Goal: Task Accomplishment & Management: Complete application form

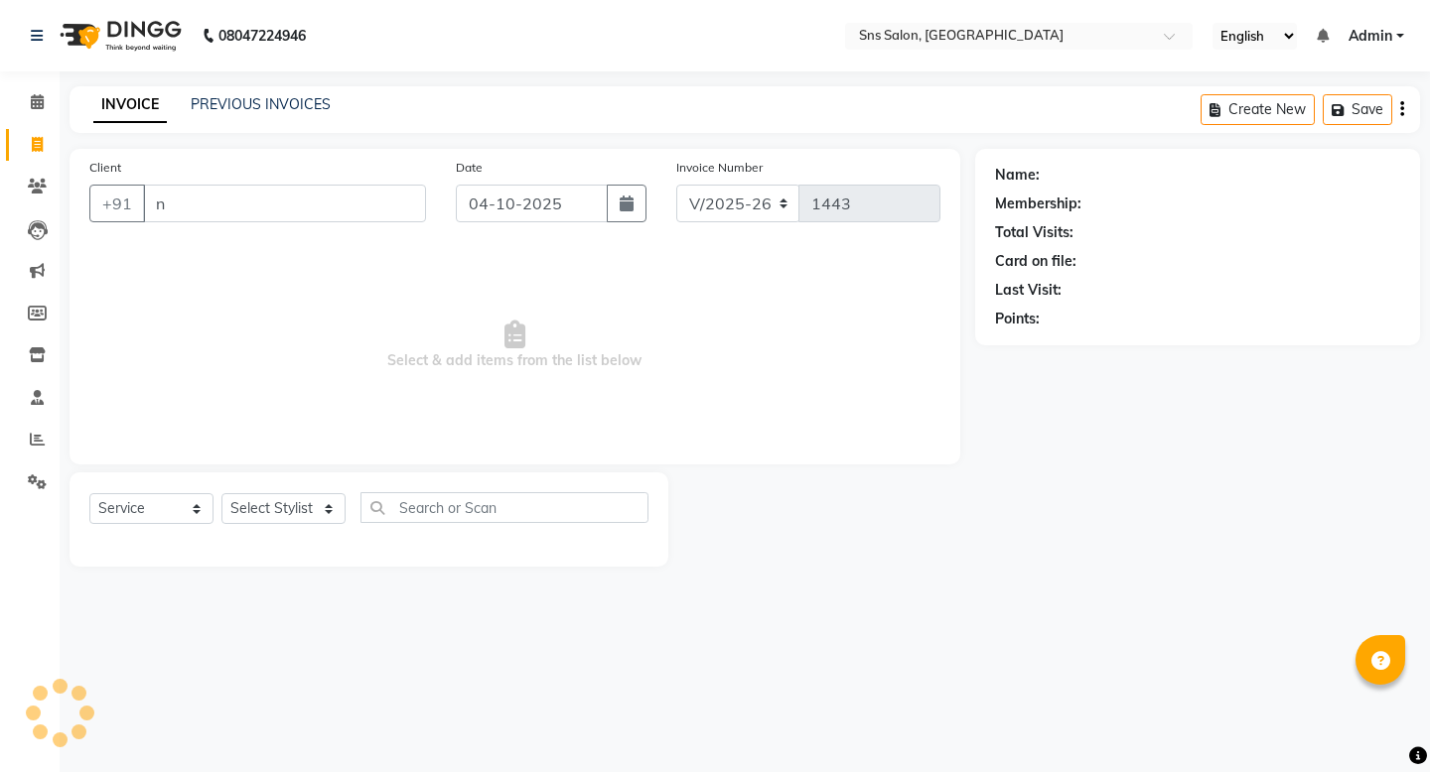
select select "4714"
select select "service"
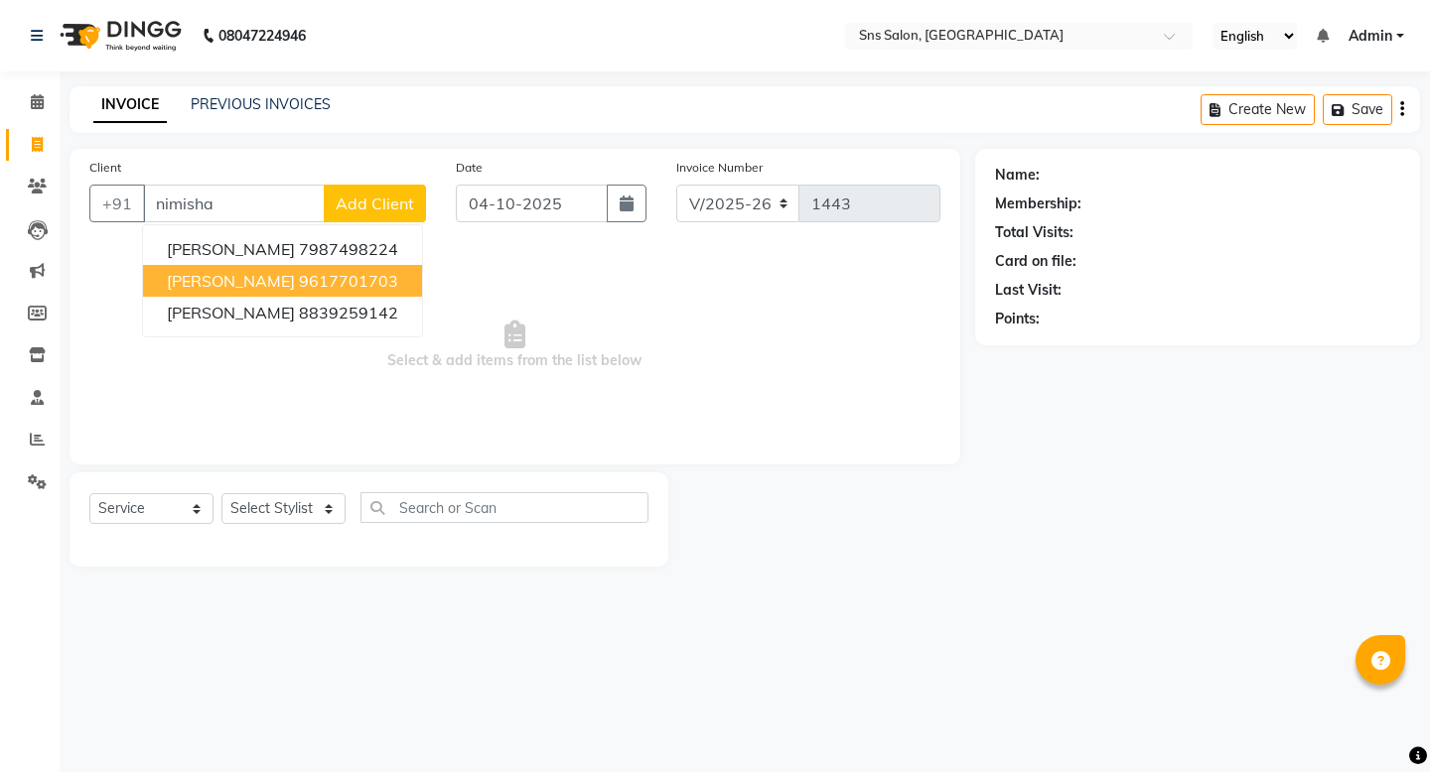
click at [299, 277] on ngb-highlight "9617701703" at bounding box center [348, 281] width 99 height 20
type input "9617701703"
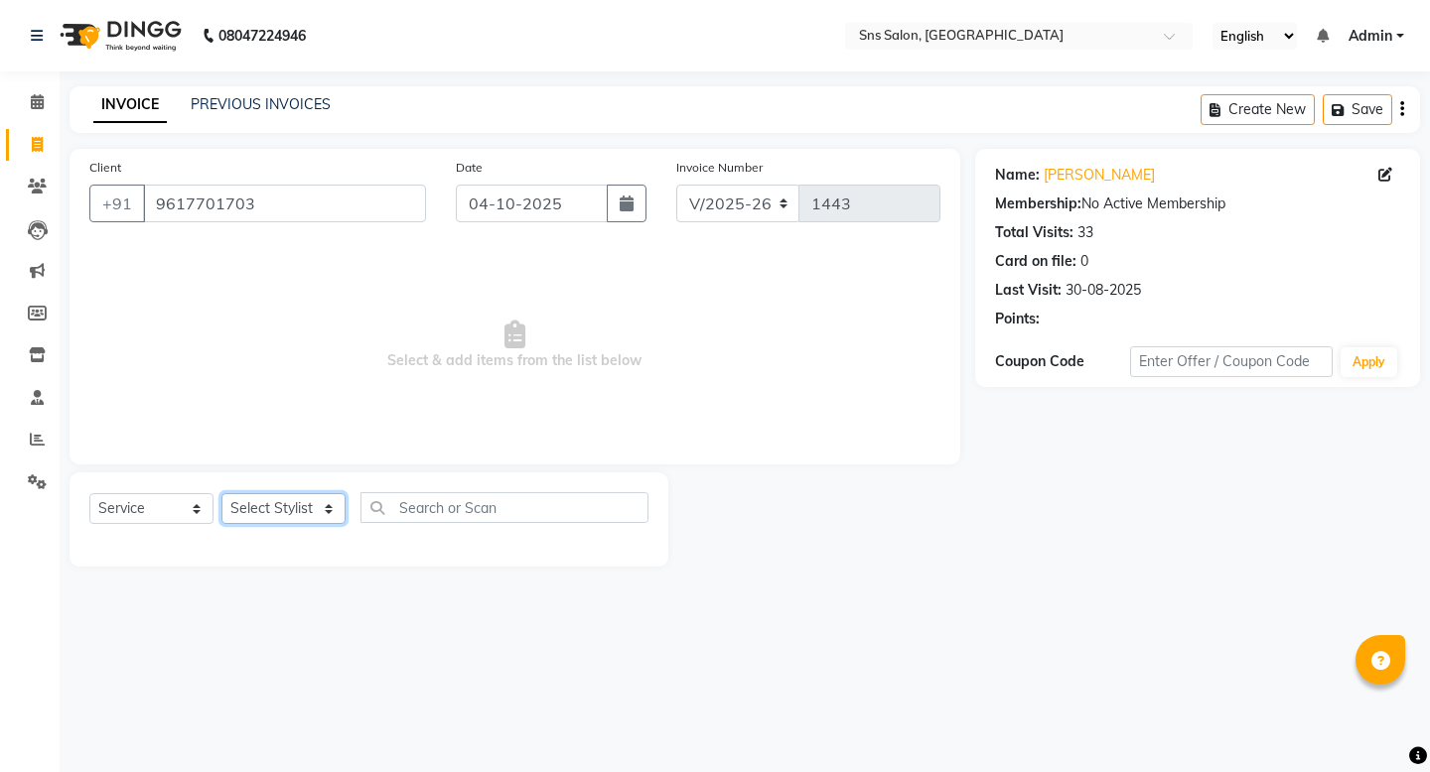
click at [263, 509] on select "Select Stylist [PERSON_NAME] Kavita [PERSON_NAME] Preeti [PERSON_NAME] [PERSON_…" at bounding box center [283, 508] width 124 height 31
select select "27968"
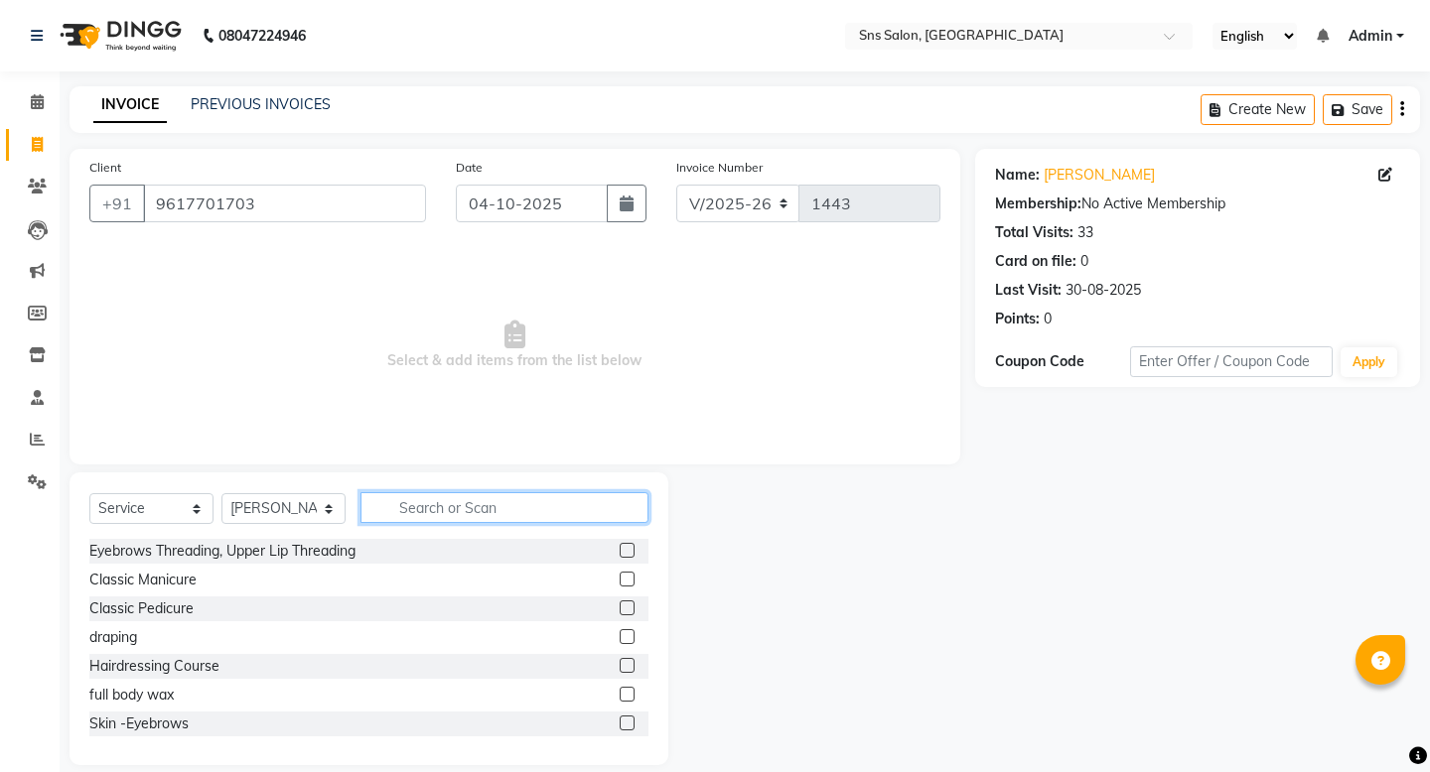
click at [489, 495] on input "text" at bounding box center [504, 507] width 288 height 31
type input "g"
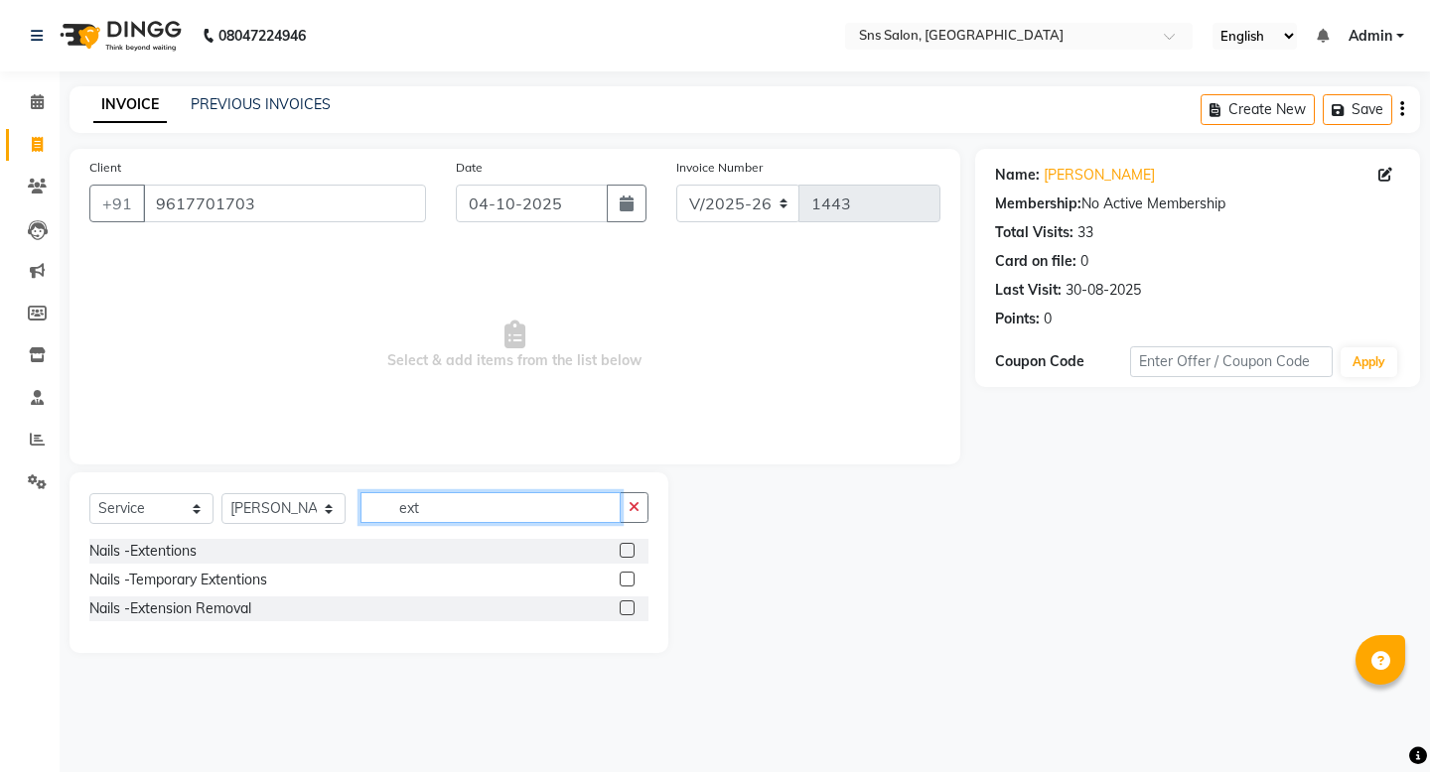
type input "ext"
click at [628, 555] on label at bounding box center [627, 550] width 15 height 15
click at [628, 555] on input "checkbox" at bounding box center [626, 551] width 13 height 13
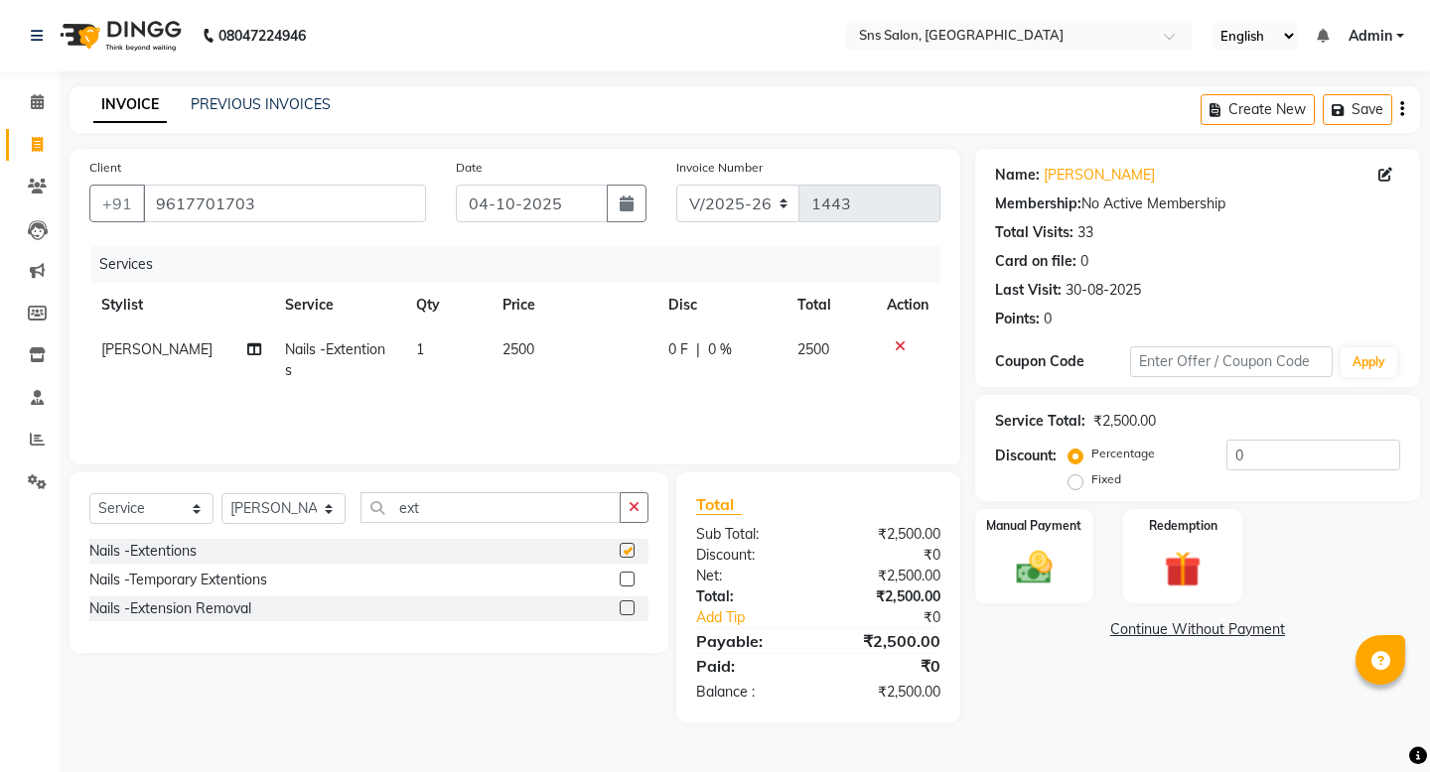
checkbox input "false"
click at [524, 352] on span "2500" at bounding box center [518, 350] width 32 height 18
select select "27968"
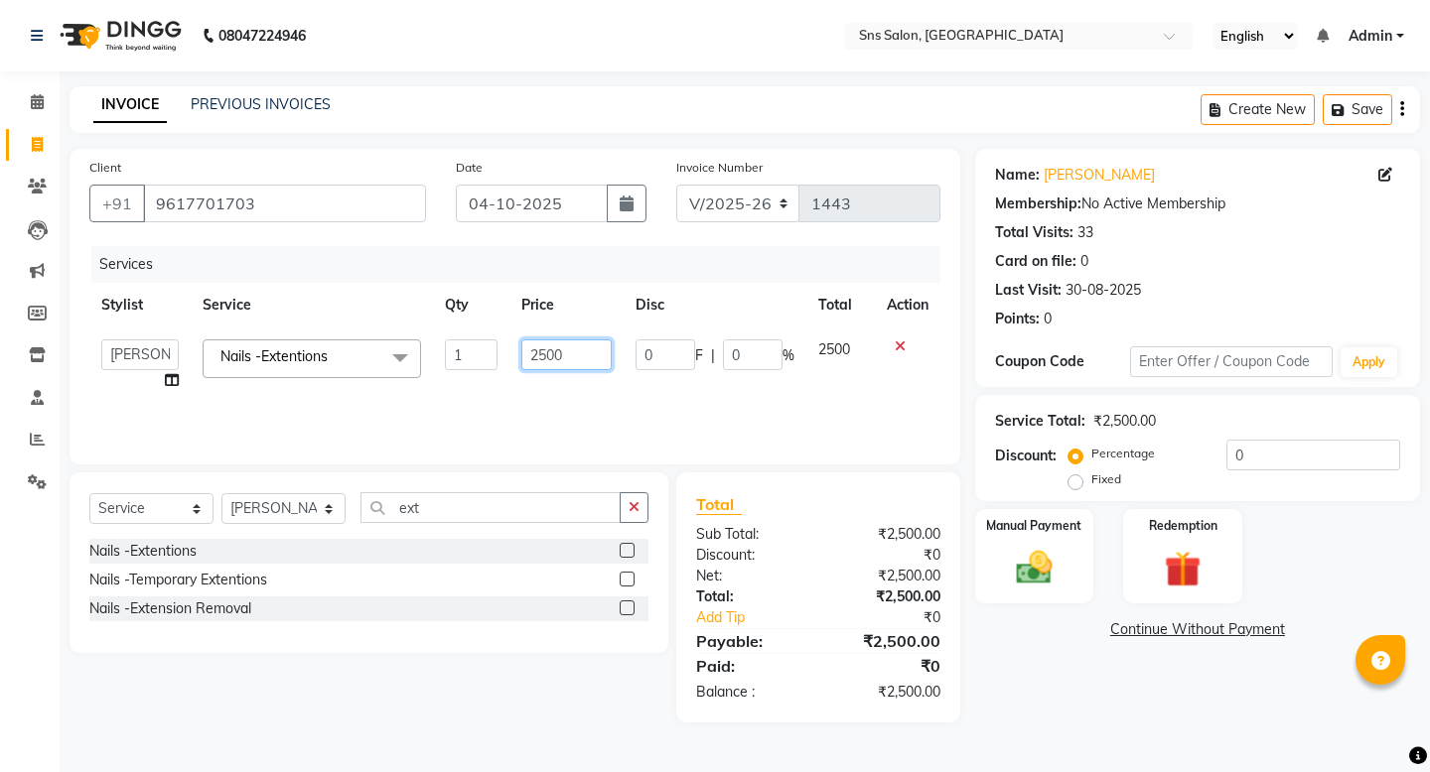
click at [544, 360] on input "2500" at bounding box center [566, 355] width 90 height 31
type input "2800"
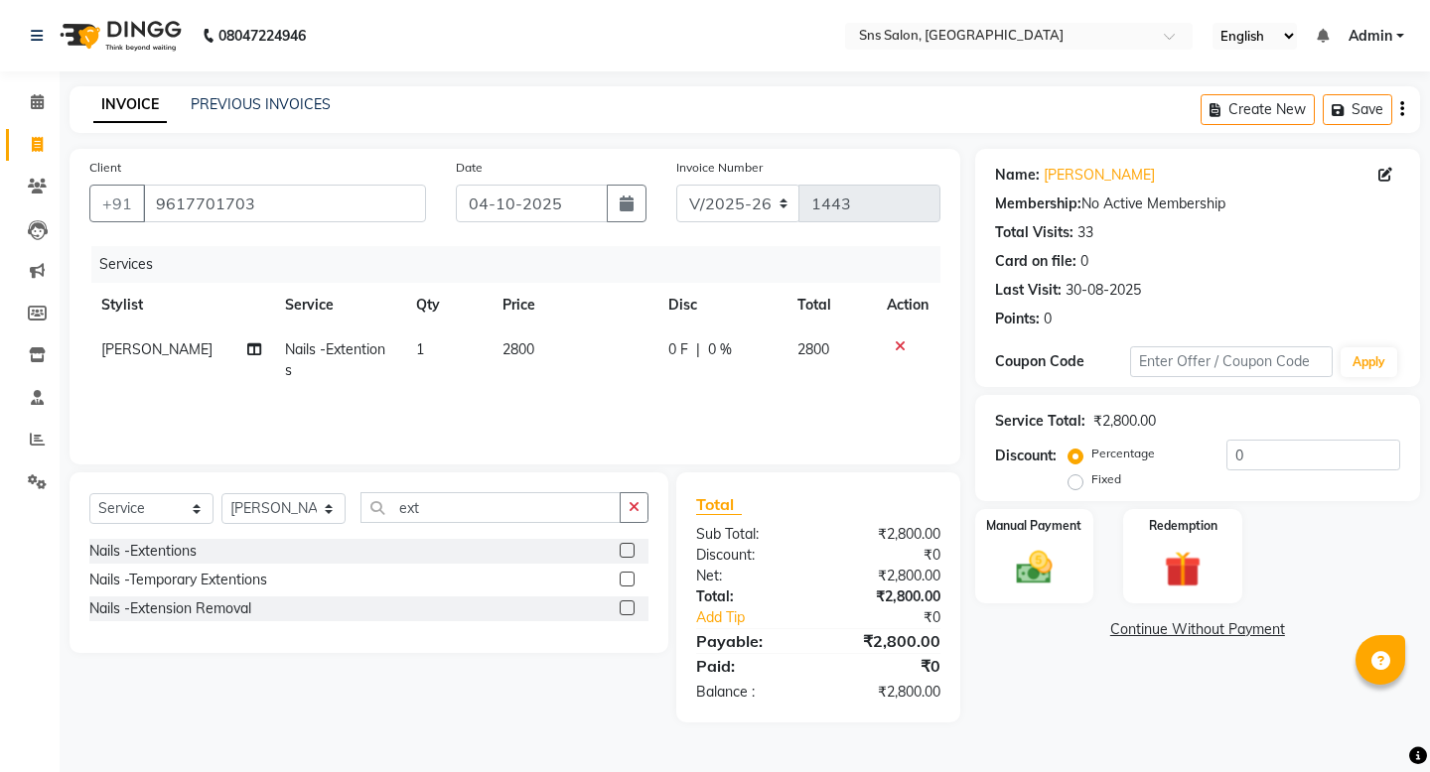
click at [565, 465] on div "Client [PHONE_NUMBER] Date [DATE] Invoice Number V/2025 V/[PHONE_NUMBER] Servic…" at bounding box center [515, 436] width 920 height 574
click at [316, 521] on select "Select Stylist [PERSON_NAME] Kavita [PERSON_NAME] Preeti [PERSON_NAME] [PERSON_…" at bounding box center [283, 508] width 124 height 31
select select "27970"
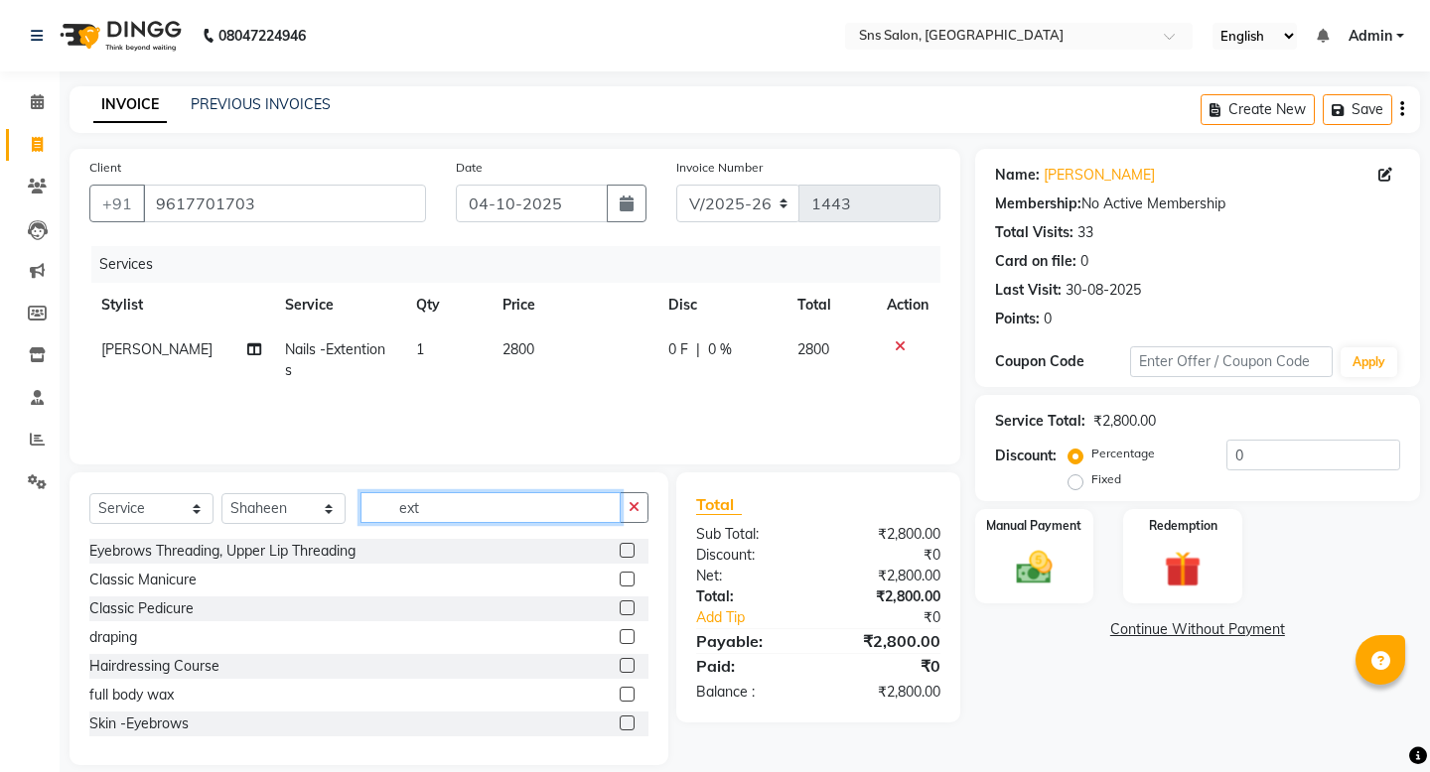
drag, startPoint x: 450, startPoint y: 512, endPoint x: 243, endPoint y: 511, distance: 206.5
click at [243, 512] on div "Select Service Product Membership Package Voucher Prepaid Gift Card Select Styl…" at bounding box center [368, 515] width 559 height 47
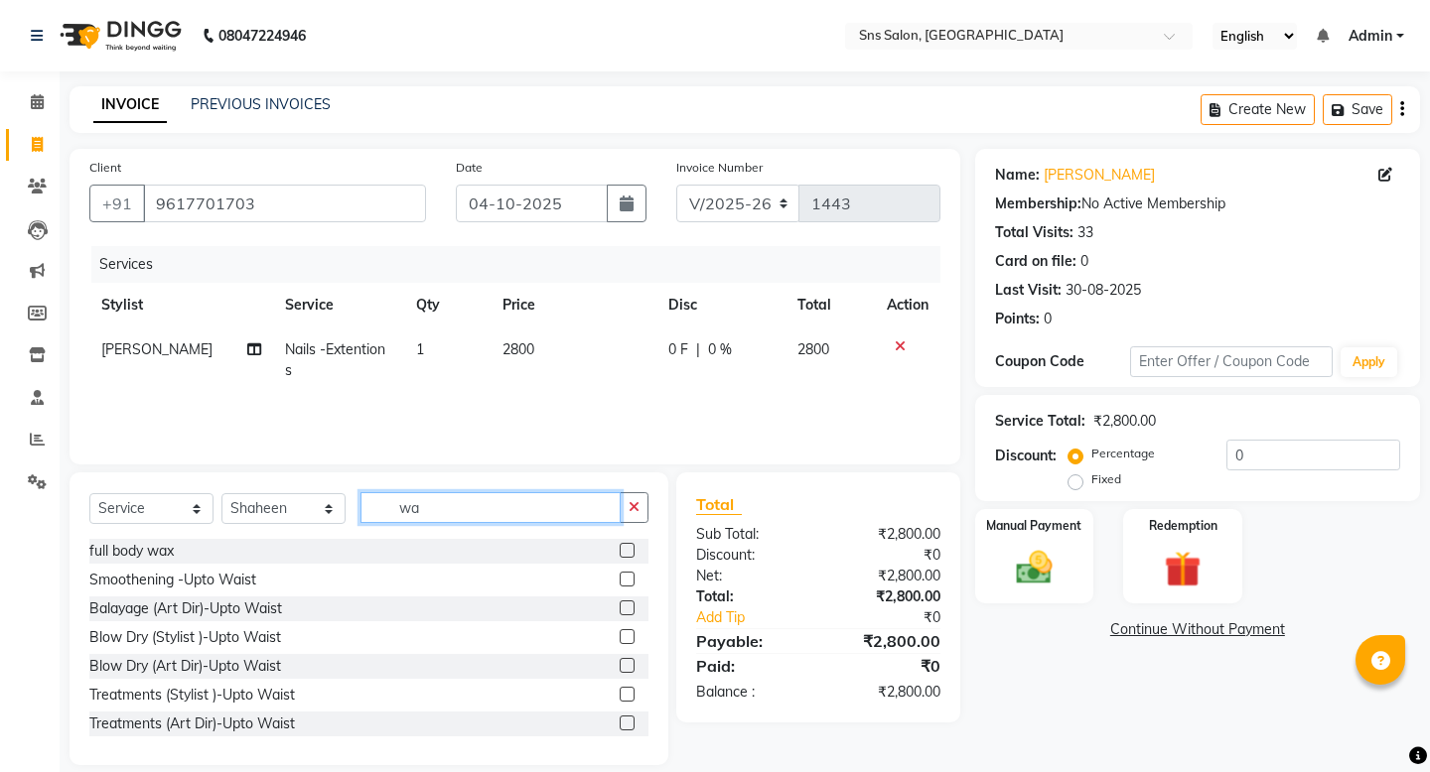
type input "w"
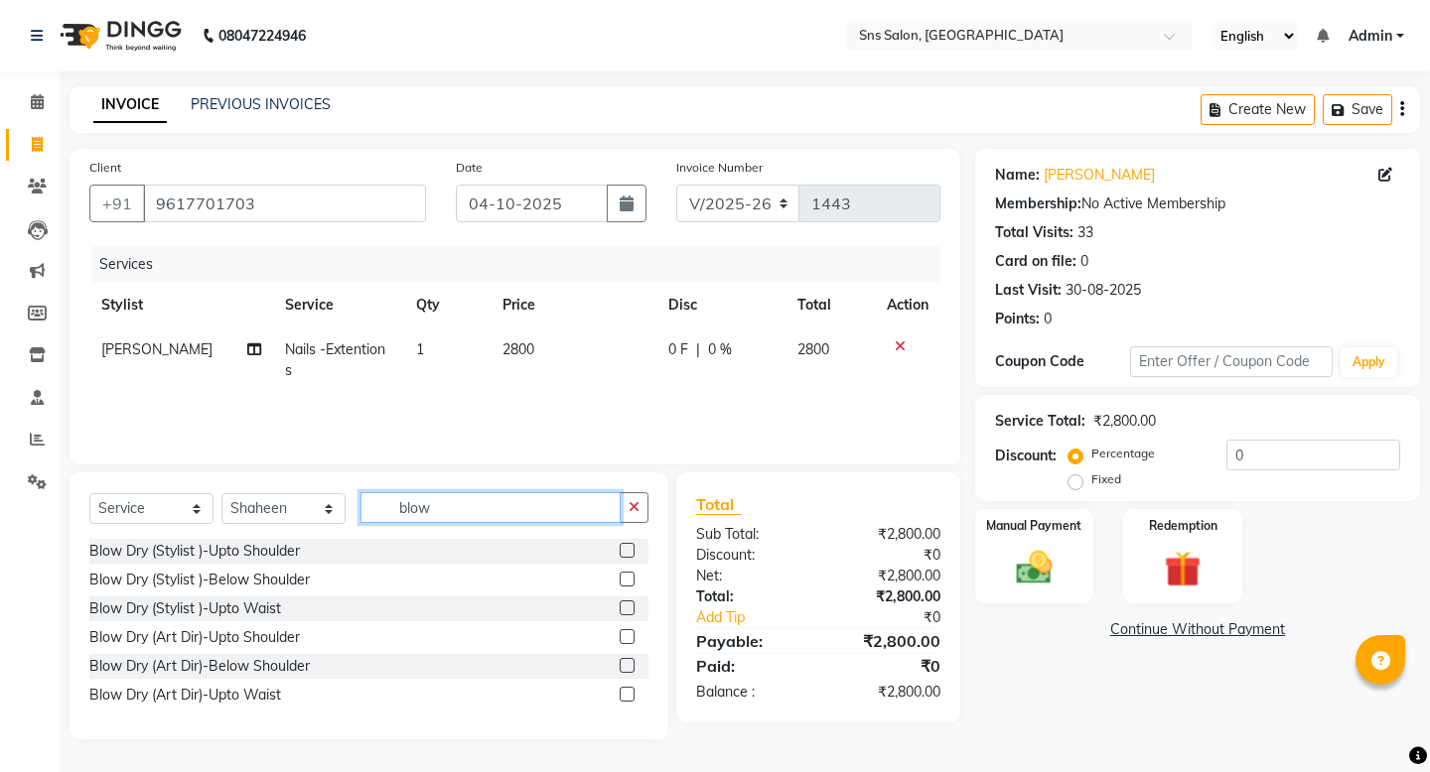
type input "blow"
click at [627, 577] on label at bounding box center [627, 579] width 15 height 15
click at [627, 577] on input "checkbox" at bounding box center [626, 580] width 13 height 13
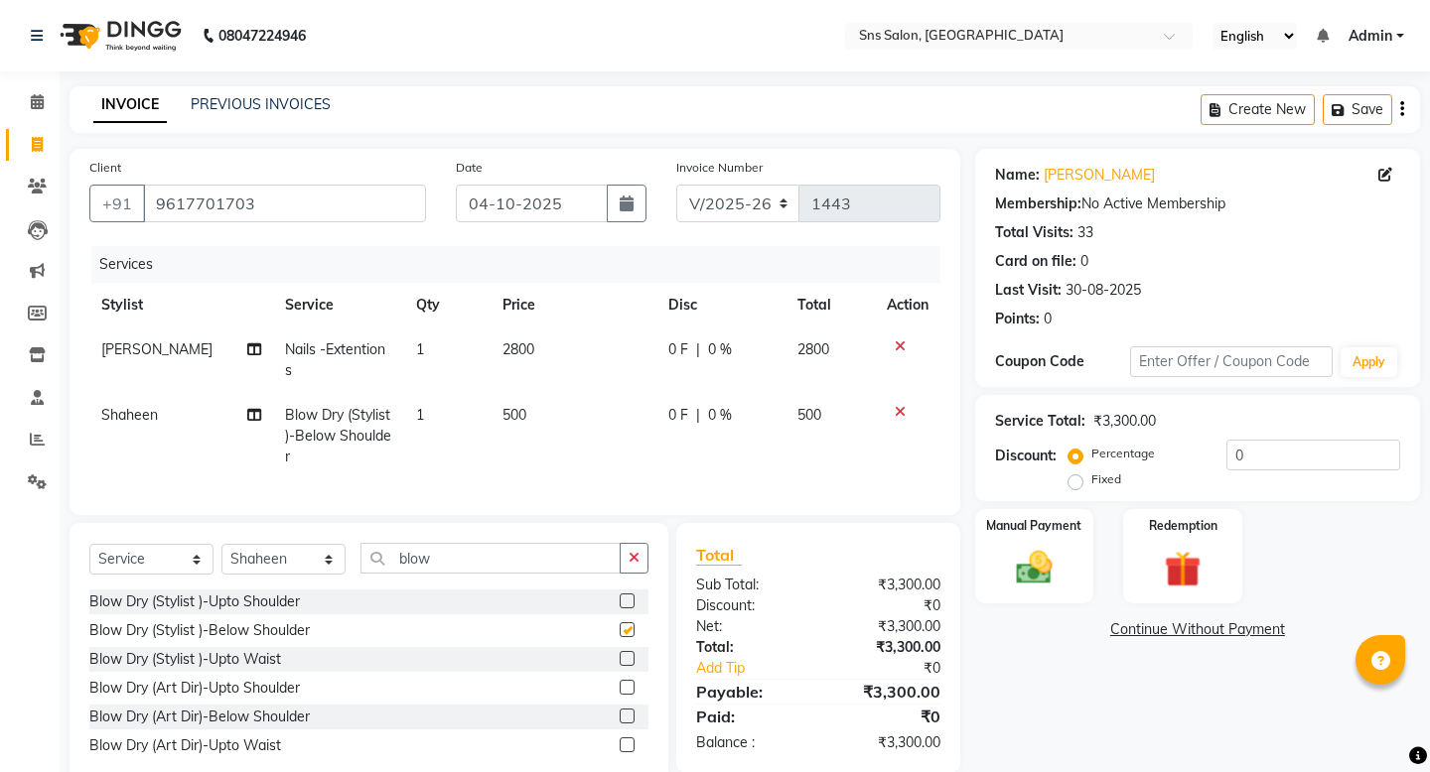
checkbox input "false"
click at [524, 429] on td "500" at bounding box center [572, 436] width 165 height 86
select select "27970"
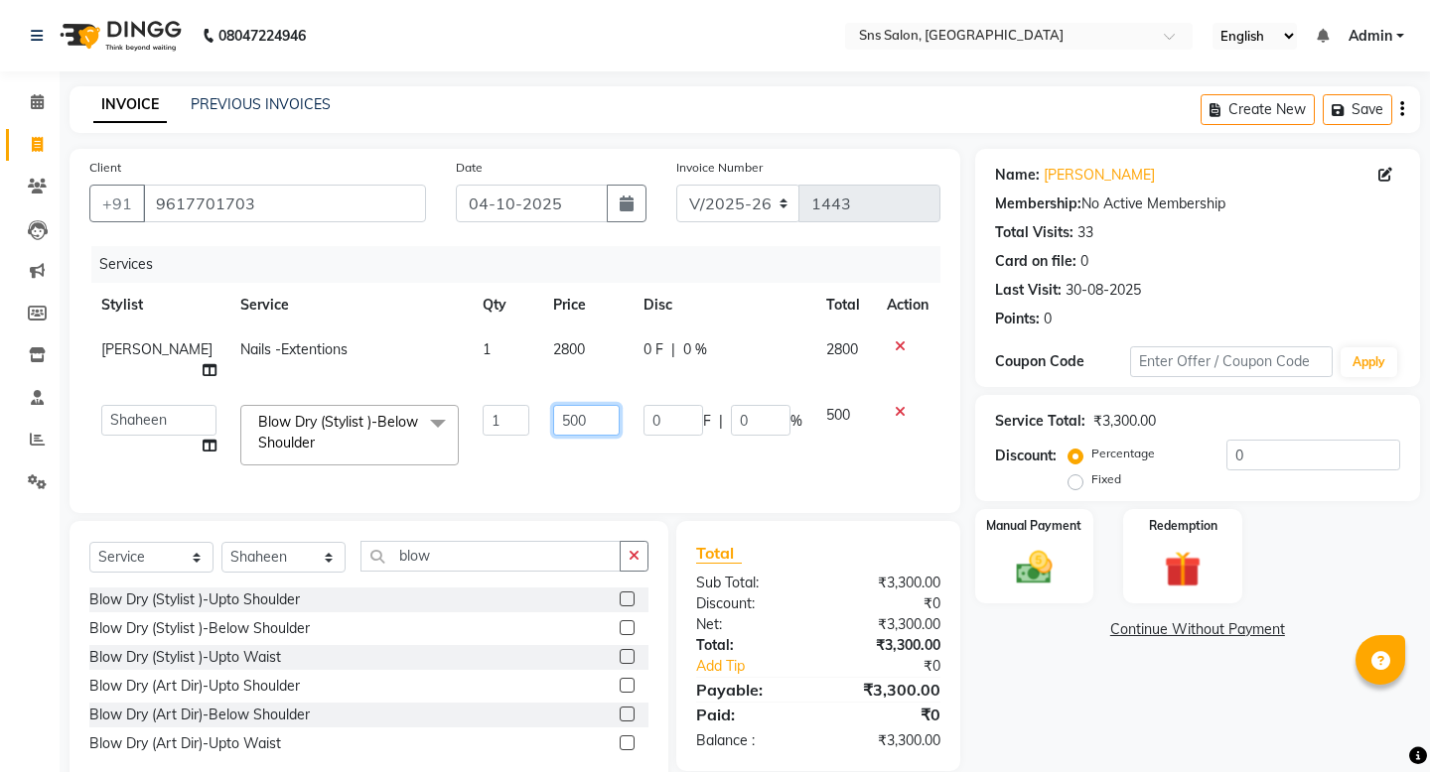
click at [553, 406] on input "500" at bounding box center [586, 420] width 67 height 31
type input "800"
click at [765, 471] on div "Services Stylist Service Qty Price Disc Total Action [PERSON_NAME] Nails -Exten…" at bounding box center [514, 369] width 851 height 247
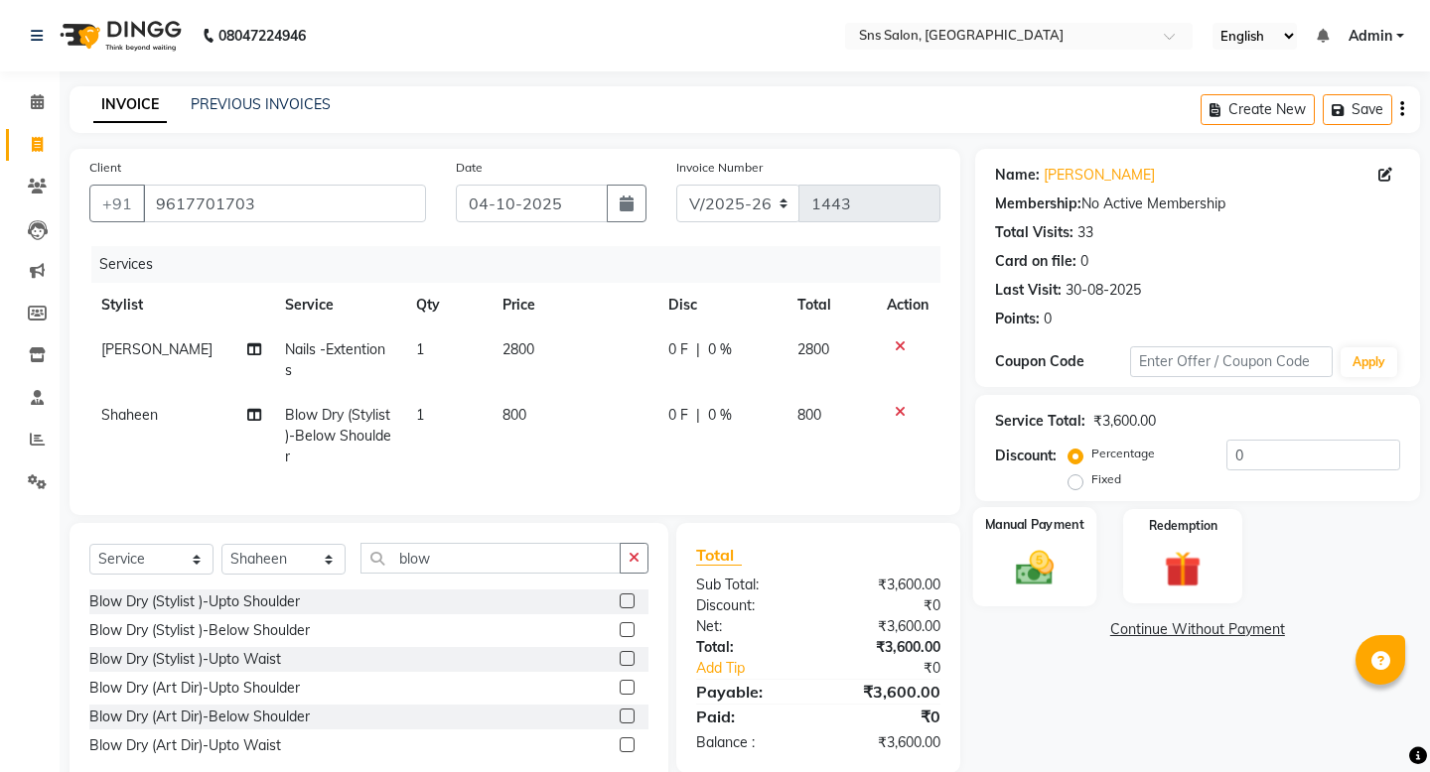
click at [1030, 546] on img at bounding box center [1034, 568] width 62 height 44
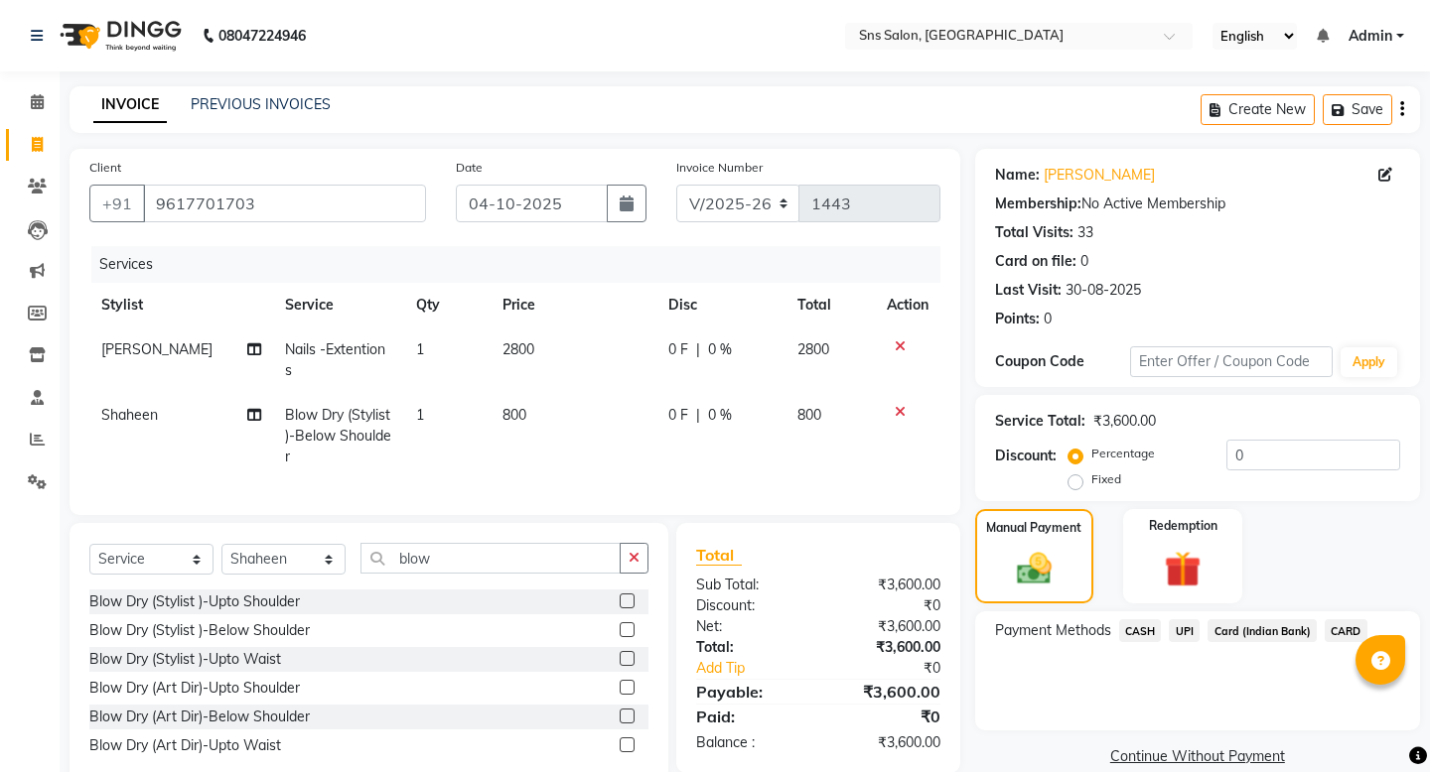
click at [1142, 620] on span "CASH" at bounding box center [1140, 631] width 43 height 23
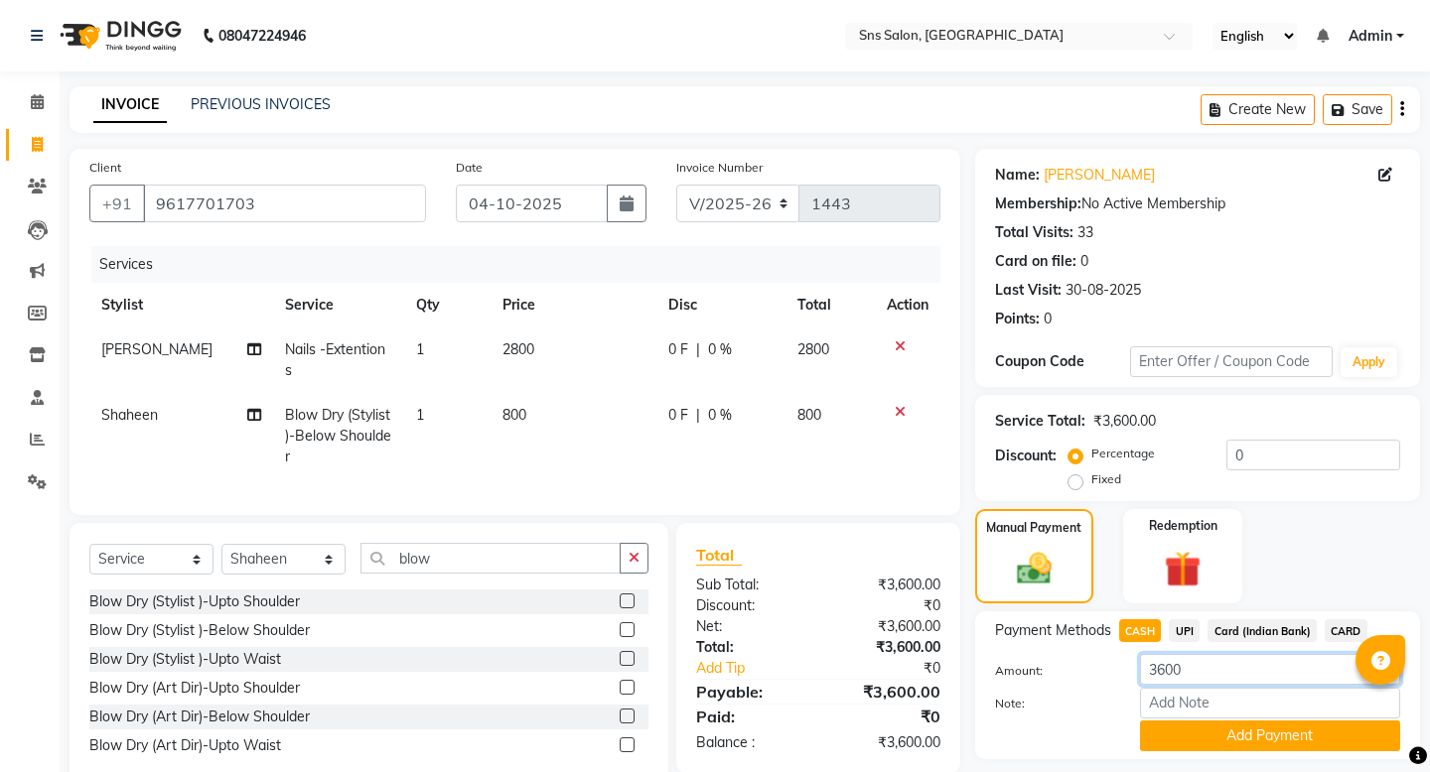
click at [1157, 654] on input "3600" at bounding box center [1270, 669] width 260 height 31
type input "600"
click at [1272, 727] on button "Add Payment" at bounding box center [1270, 736] width 260 height 31
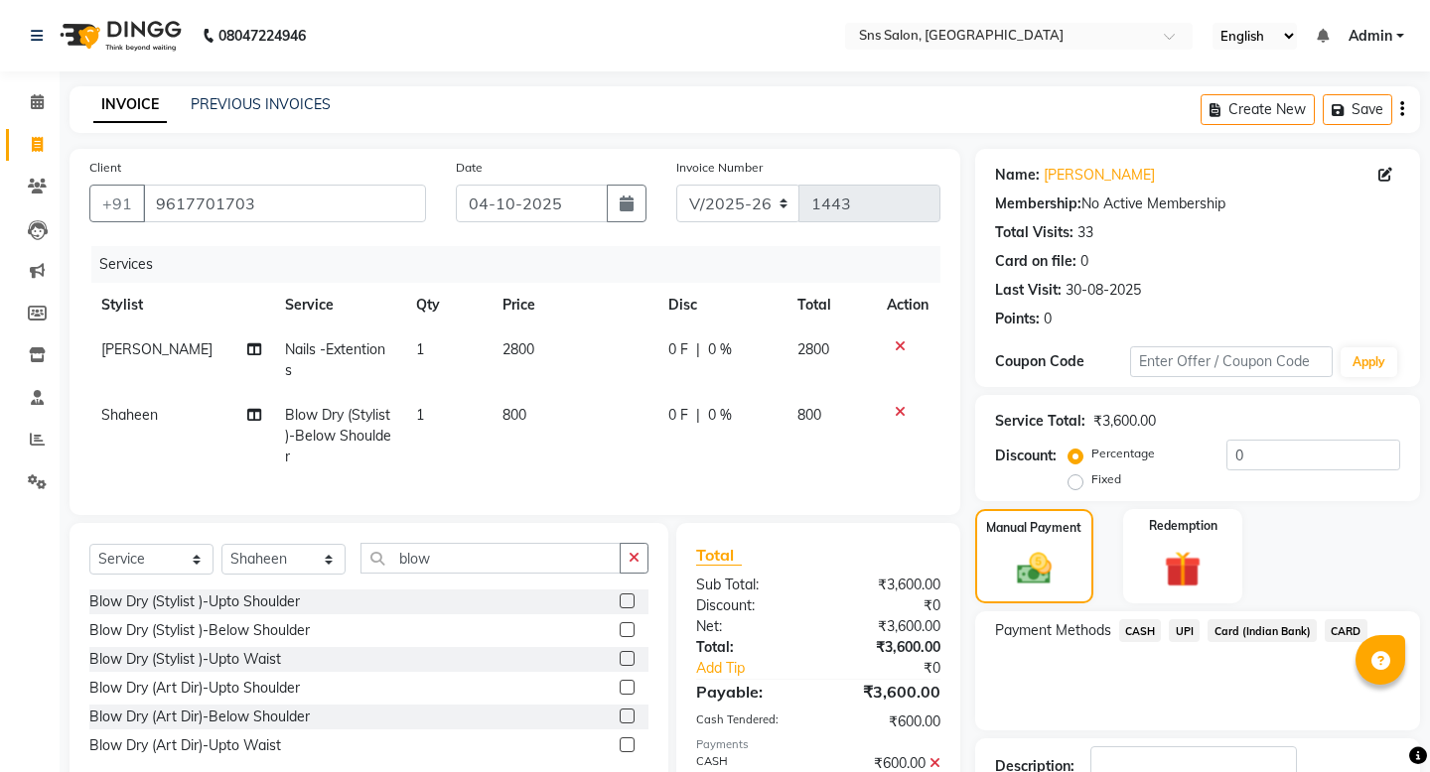
click at [1190, 620] on span "UPI" at bounding box center [1184, 631] width 31 height 23
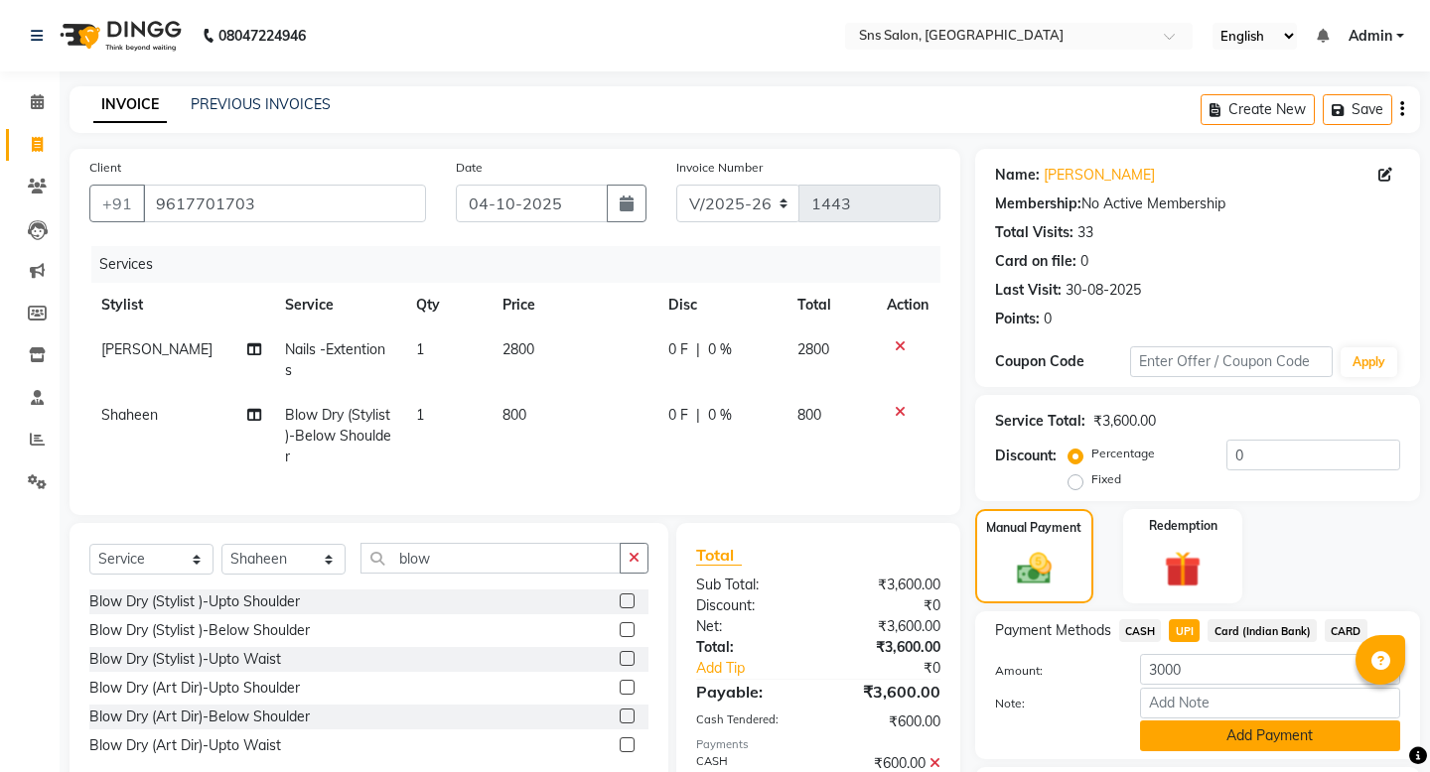
click at [1216, 721] on button "Add Payment" at bounding box center [1270, 736] width 260 height 31
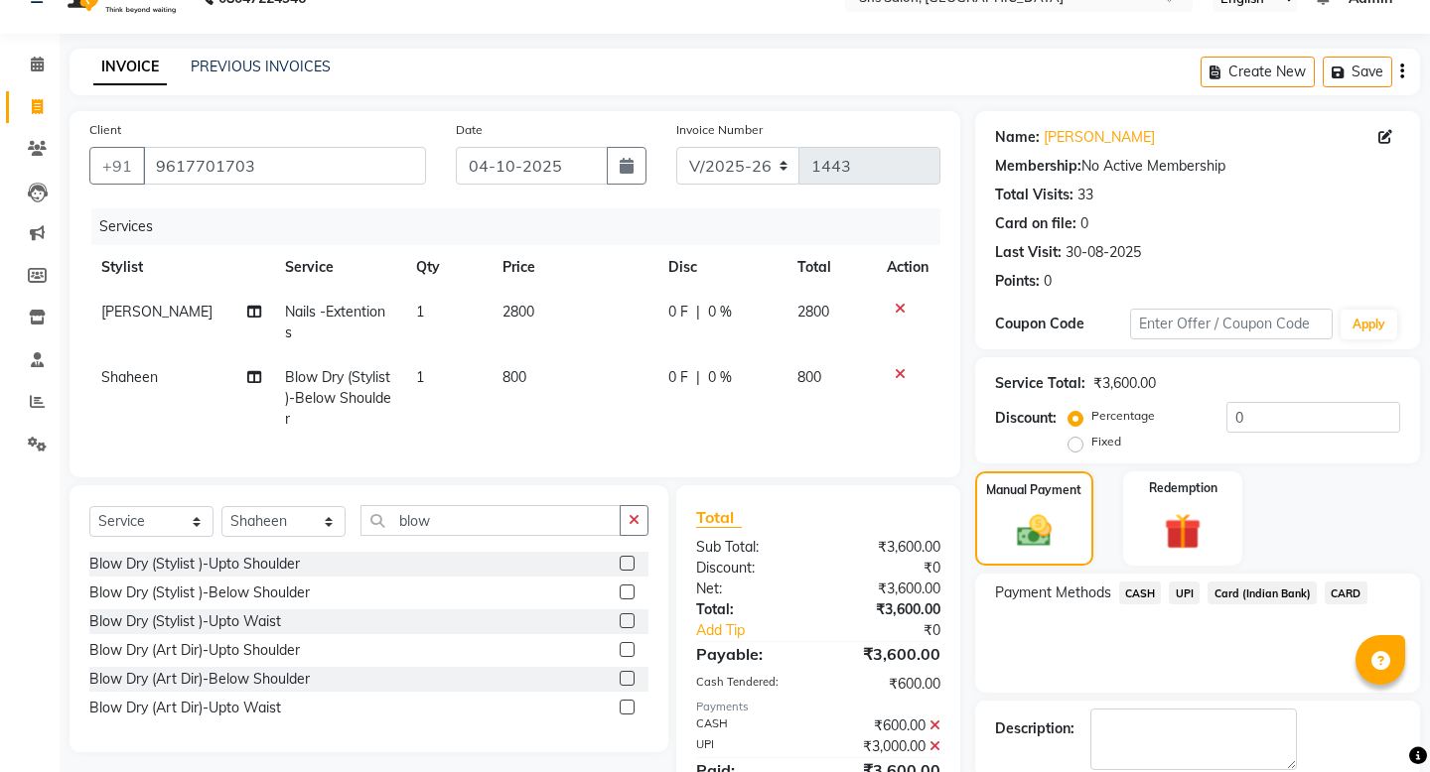
scroll to position [122, 0]
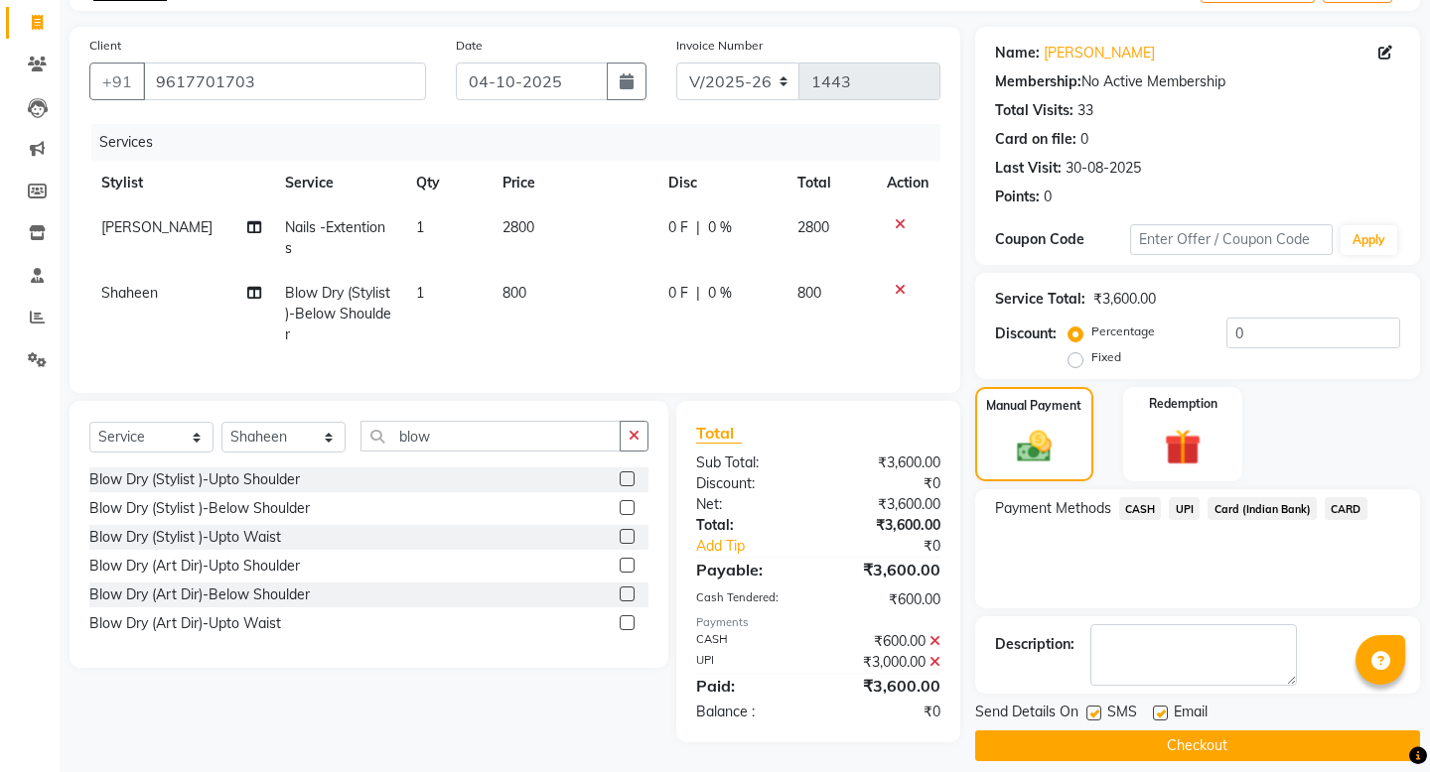
click at [1183, 731] on button "Checkout" at bounding box center [1197, 746] width 445 height 31
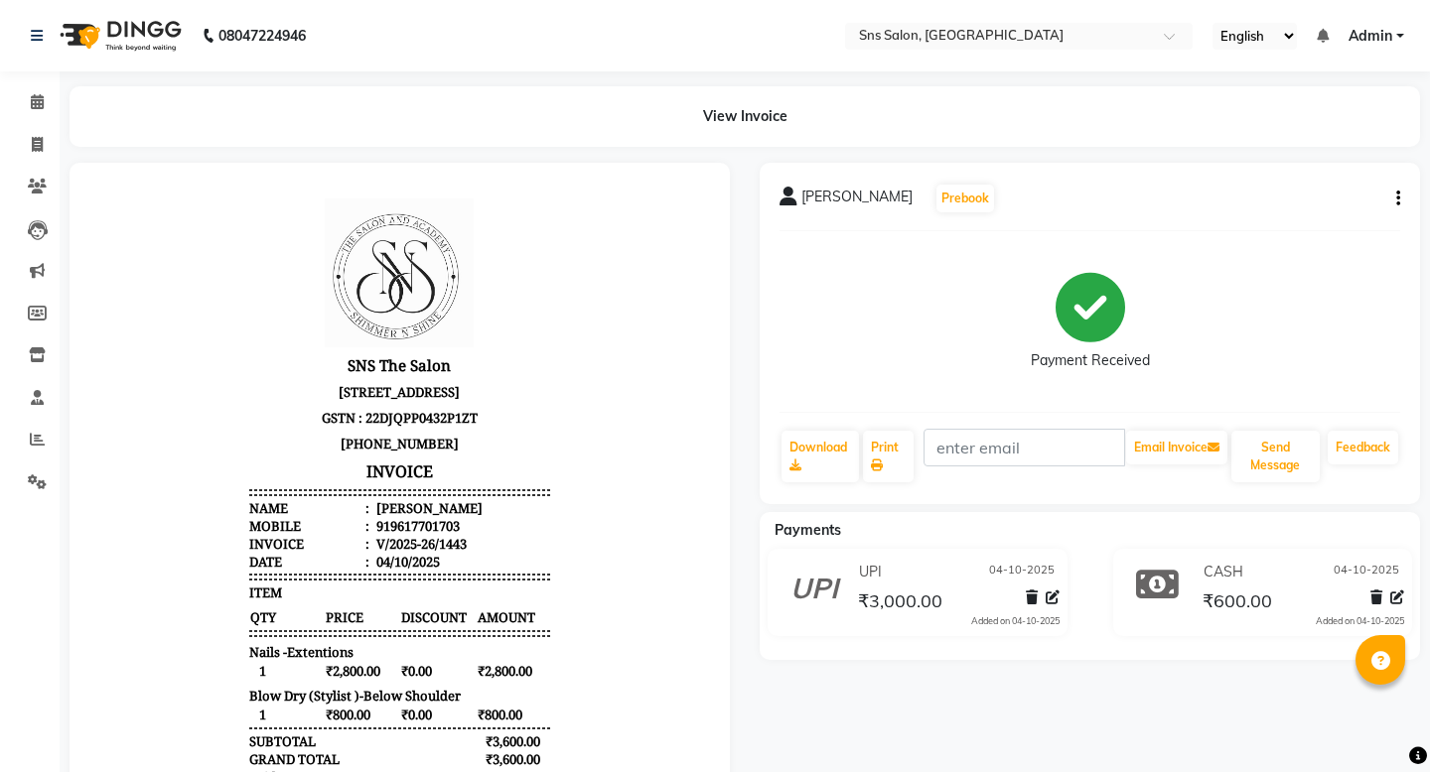
click at [1127, 530] on div "Payments" at bounding box center [1097, 530] width 675 height 21
click at [38, 147] on icon at bounding box center [37, 144] width 11 height 15
select select "service"
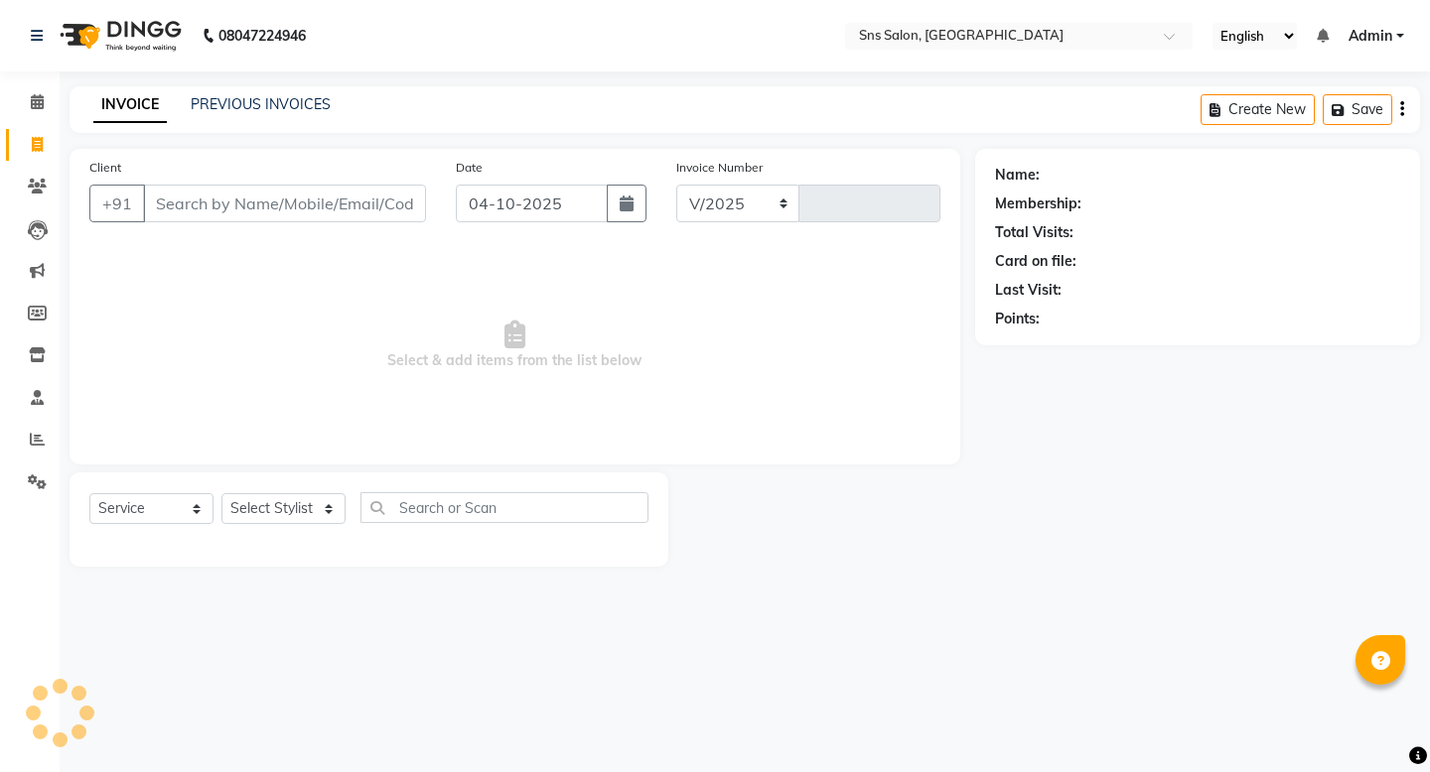
select select "4714"
type input "1444"
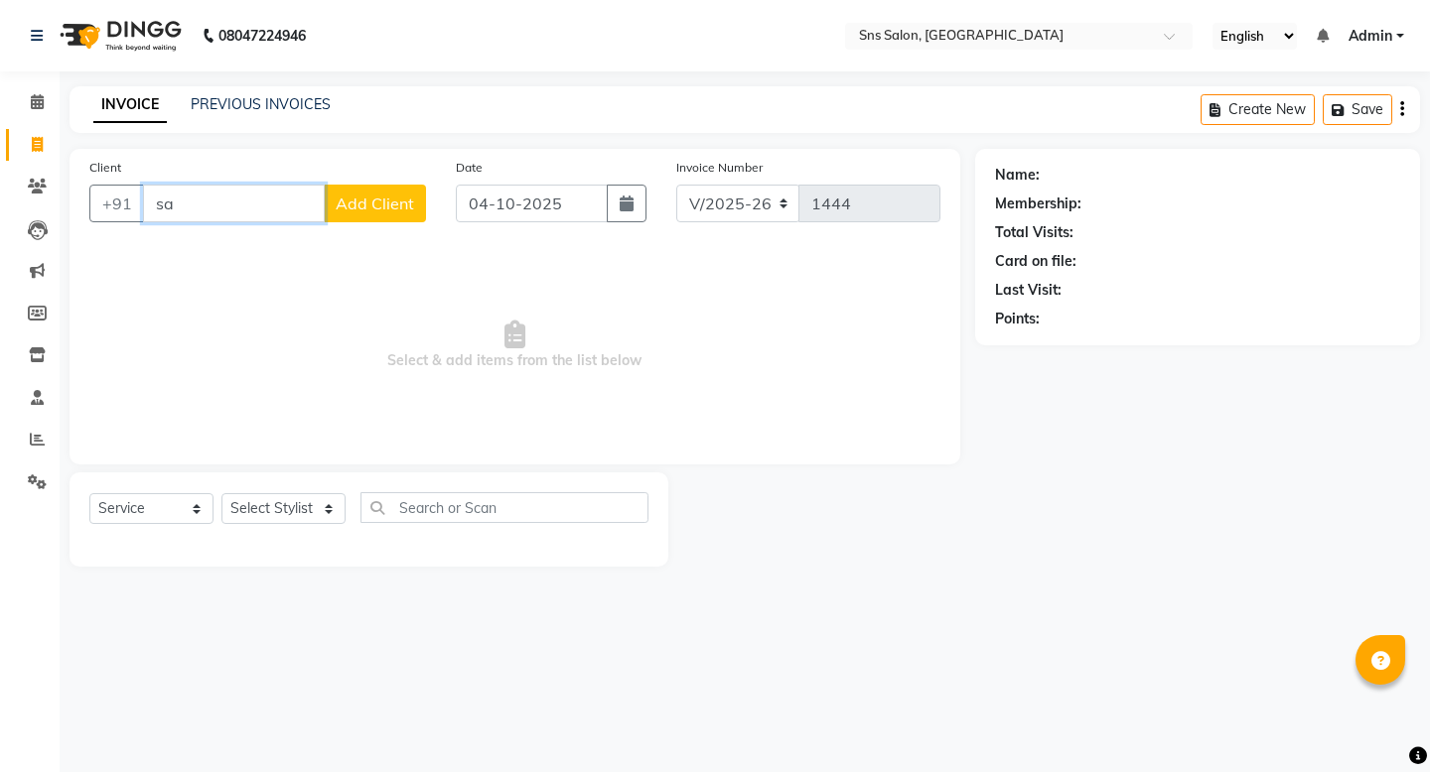
type input "s"
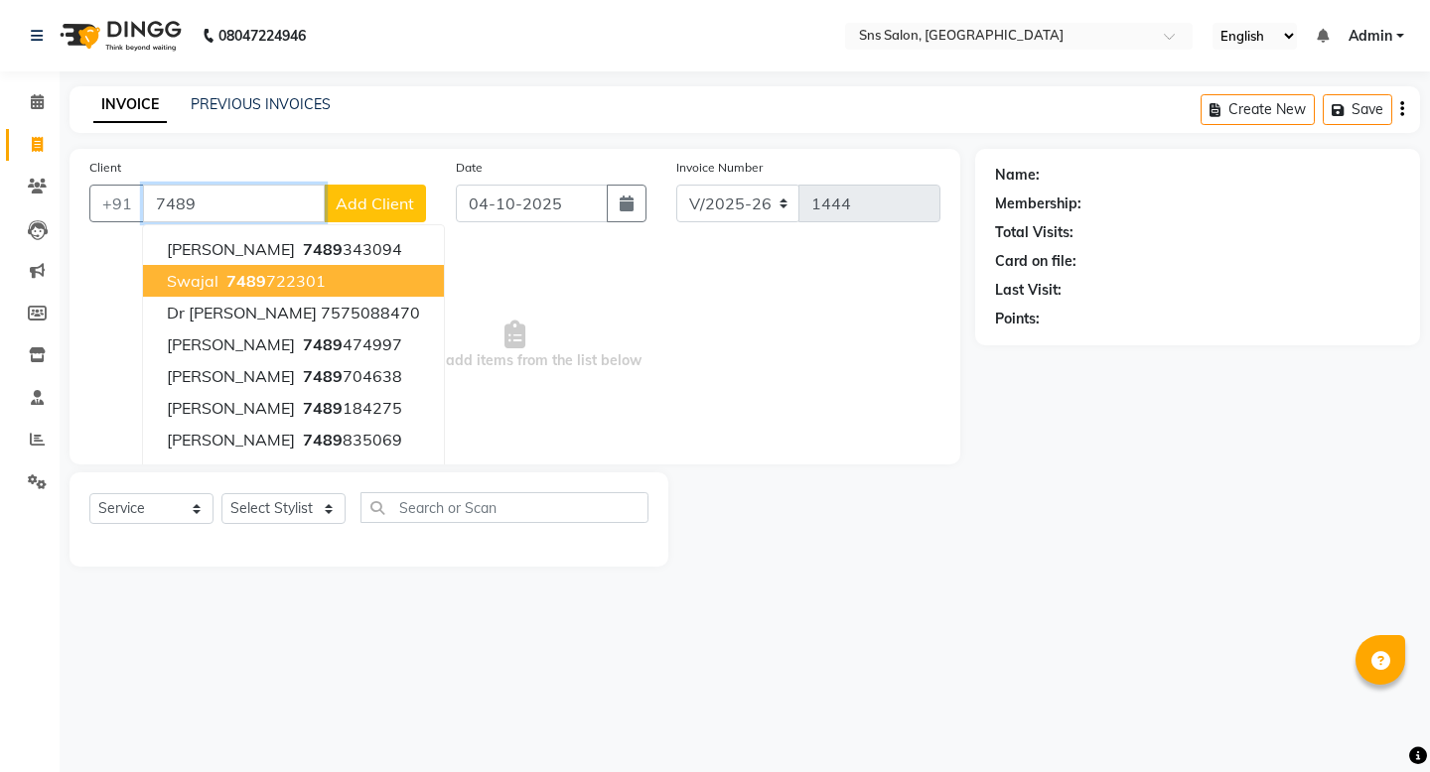
click at [236, 282] on span "7489" at bounding box center [246, 281] width 40 height 20
type input "7489722301"
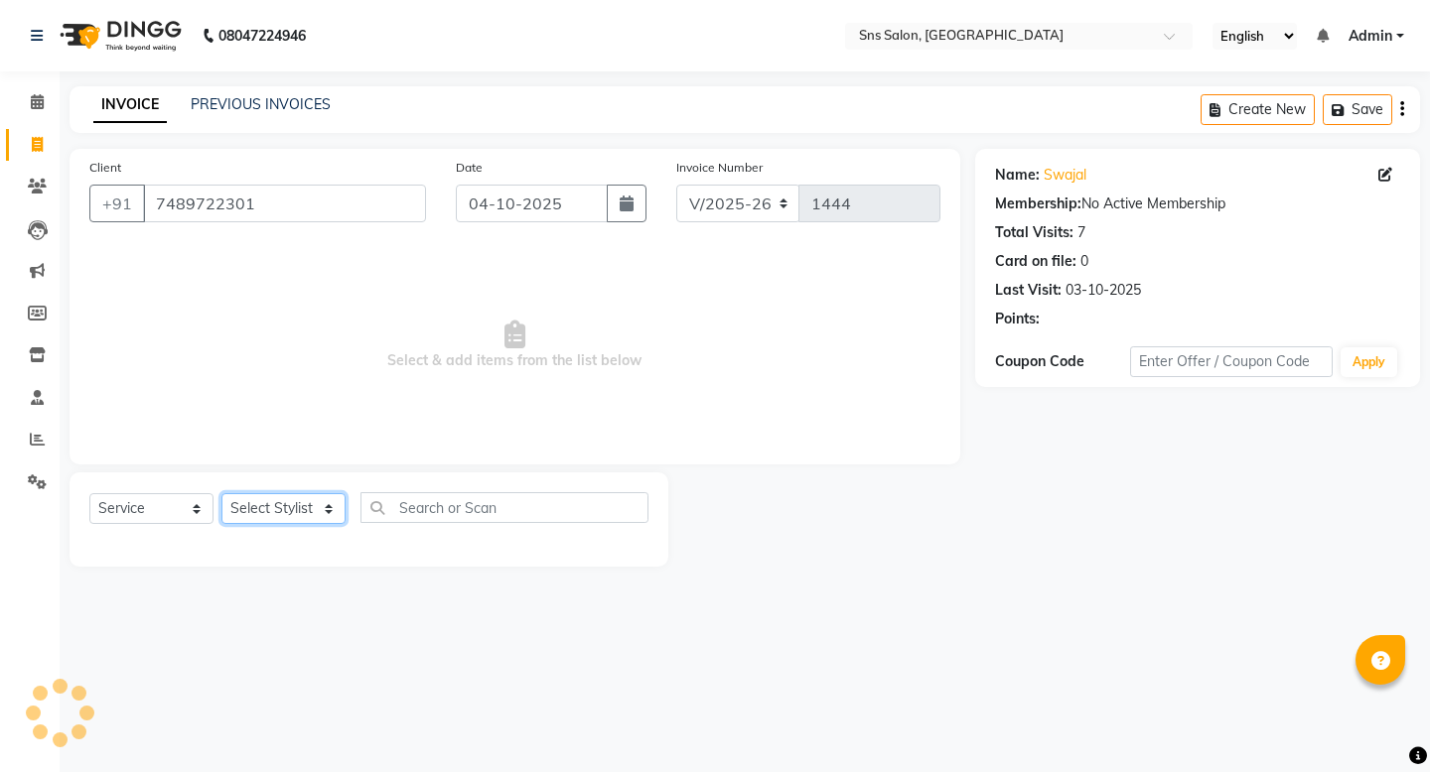
click at [296, 511] on select "Select Stylist [PERSON_NAME] Kavita [PERSON_NAME] Preeti [PERSON_NAME] [PERSON_…" at bounding box center [283, 508] width 124 height 31
select select "78766"
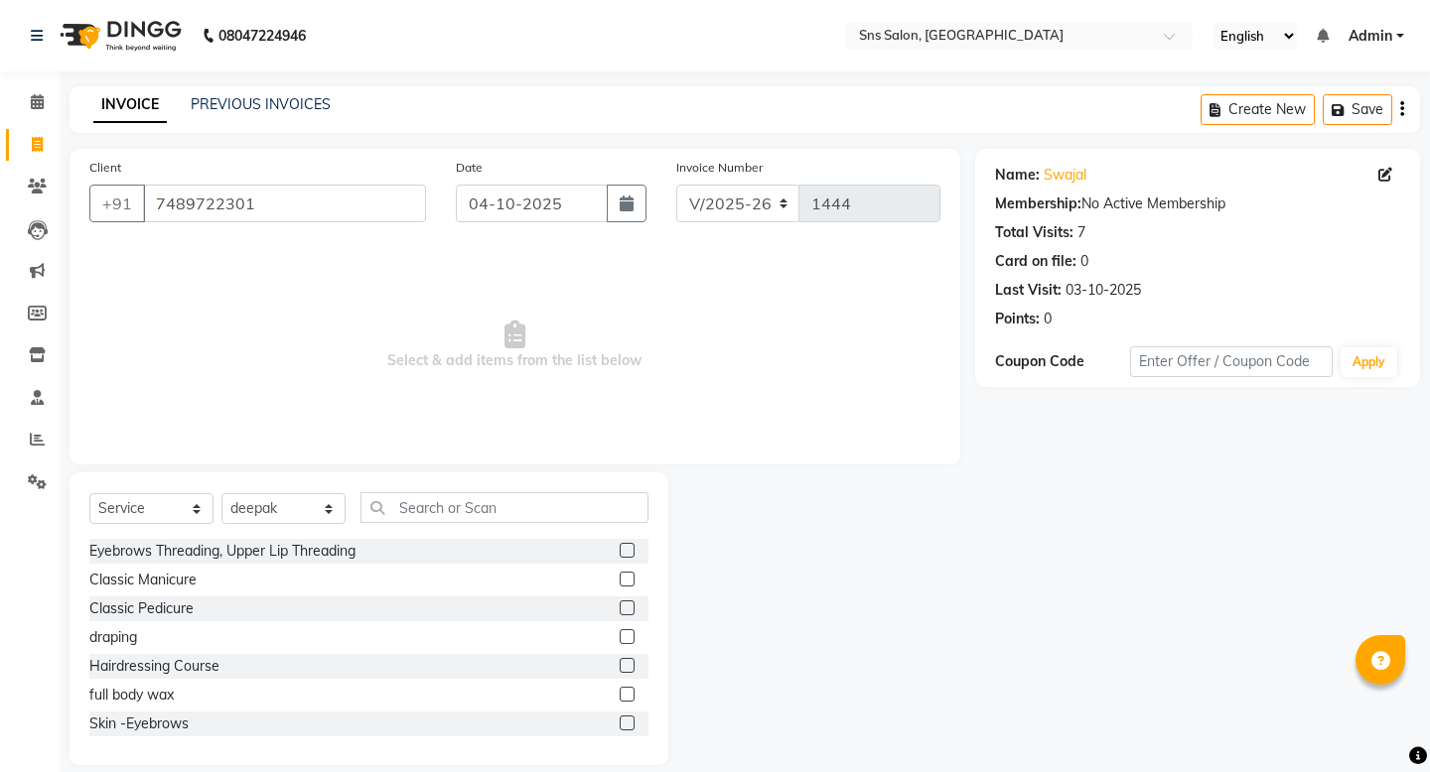
click at [494, 477] on div "Select Service Product Membership Package Voucher Prepaid Gift Card Select Styl…" at bounding box center [369, 619] width 599 height 293
click at [490, 488] on div "Select Service Product Membership Package Voucher Prepaid Gift Card Select Styl…" at bounding box center [369, 619] width 599 height 293
click at [490, 513] on input "text" at bounding box center [504, 507] width 288 height 31
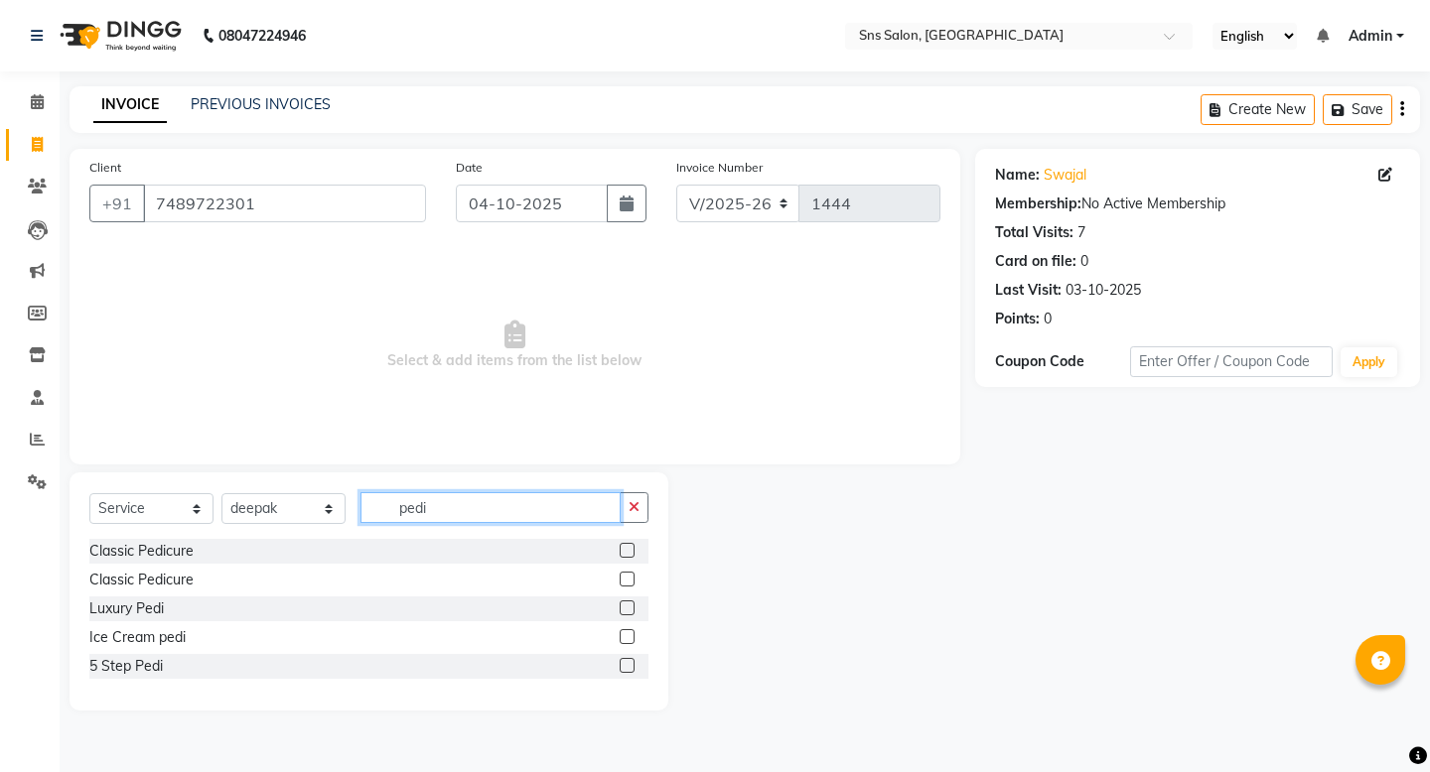
type input "pedi"
click at [626, 637] on label at bounding box center [627, 637] width 15 height 15
click at [626, 637] on input "checkbox" at bounding box center [626, 637] width 13 height 13
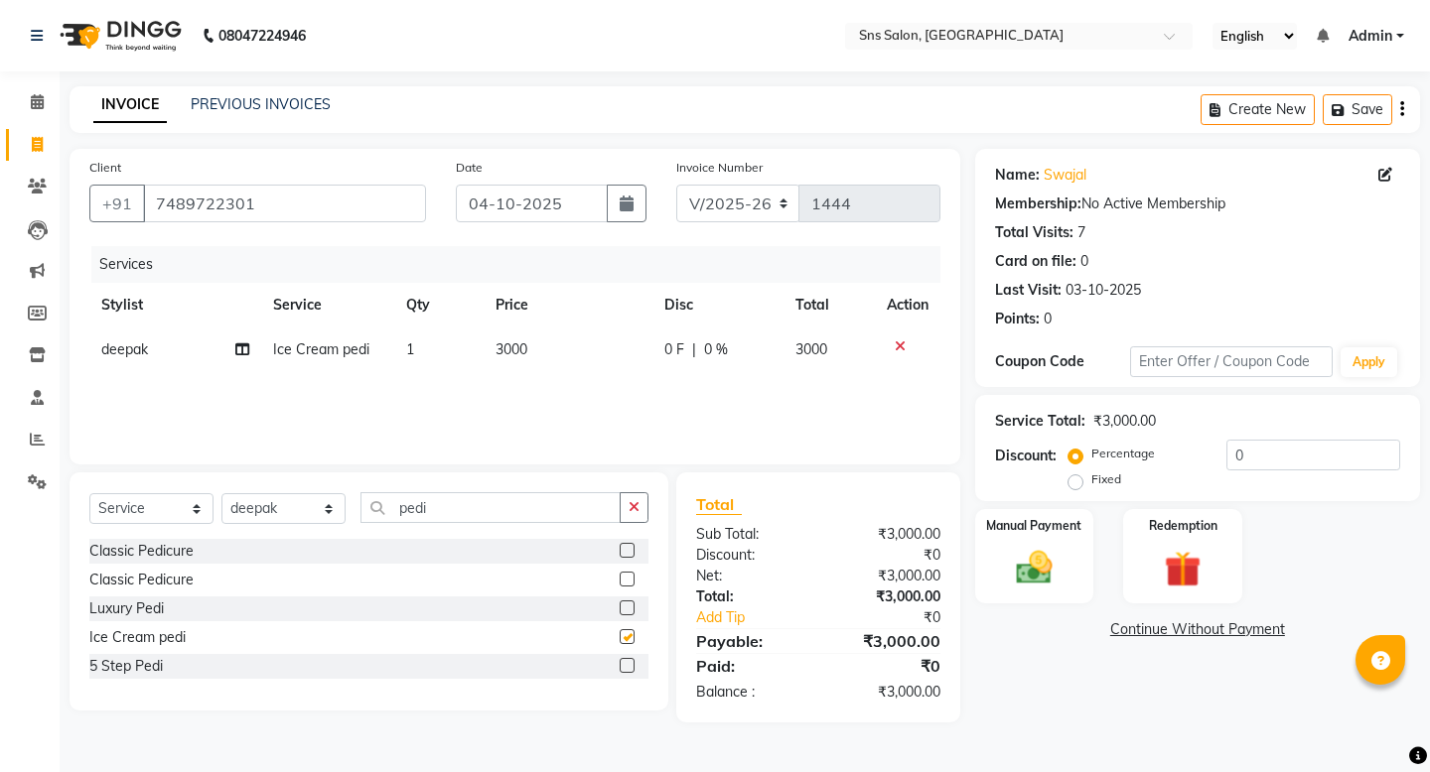
checkbox input "false"
click at [245, 349] on icon at bounding box center [242, 350] width 14 height 14
select select "78766"
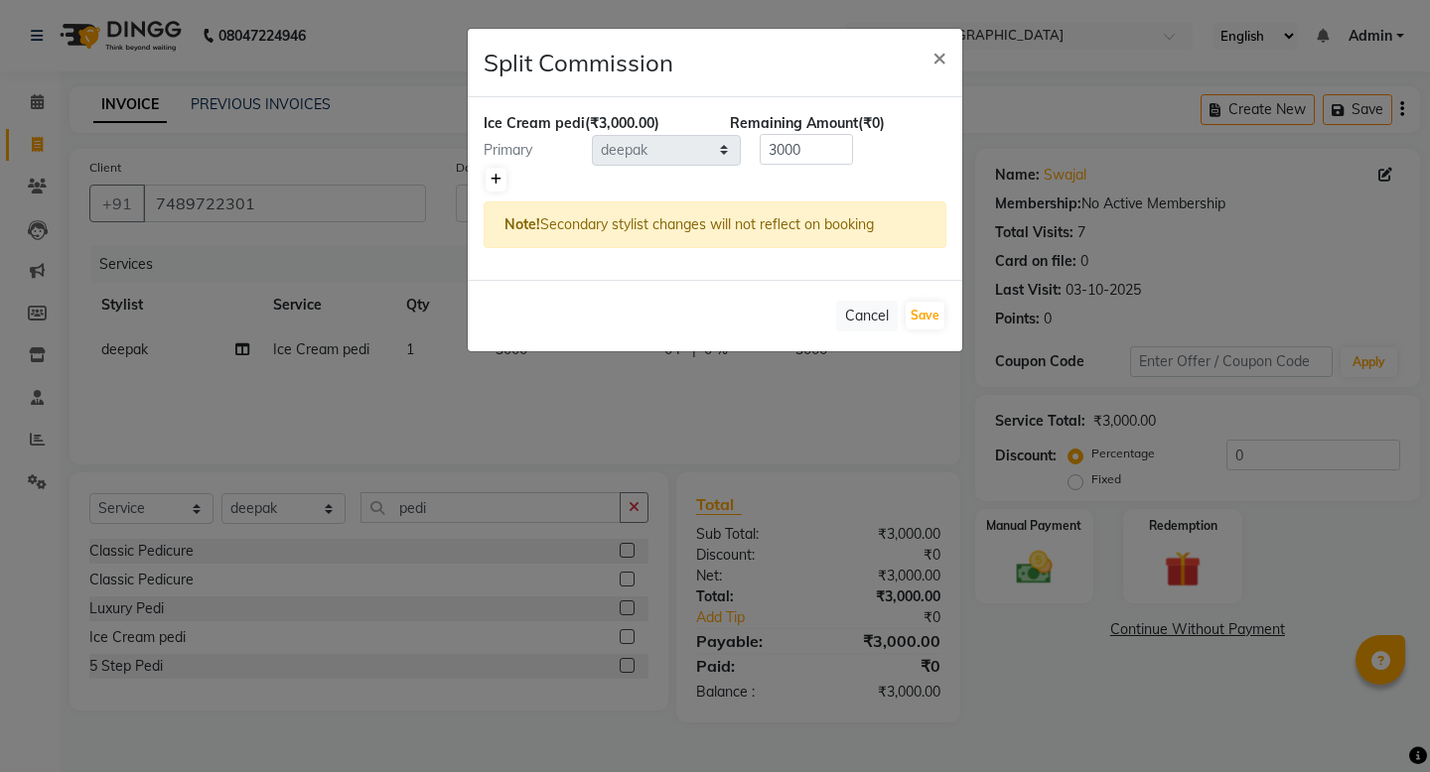
click at [498, 179] on icon at bounding box center [495, 180] width 11 height 12
type input "1500"
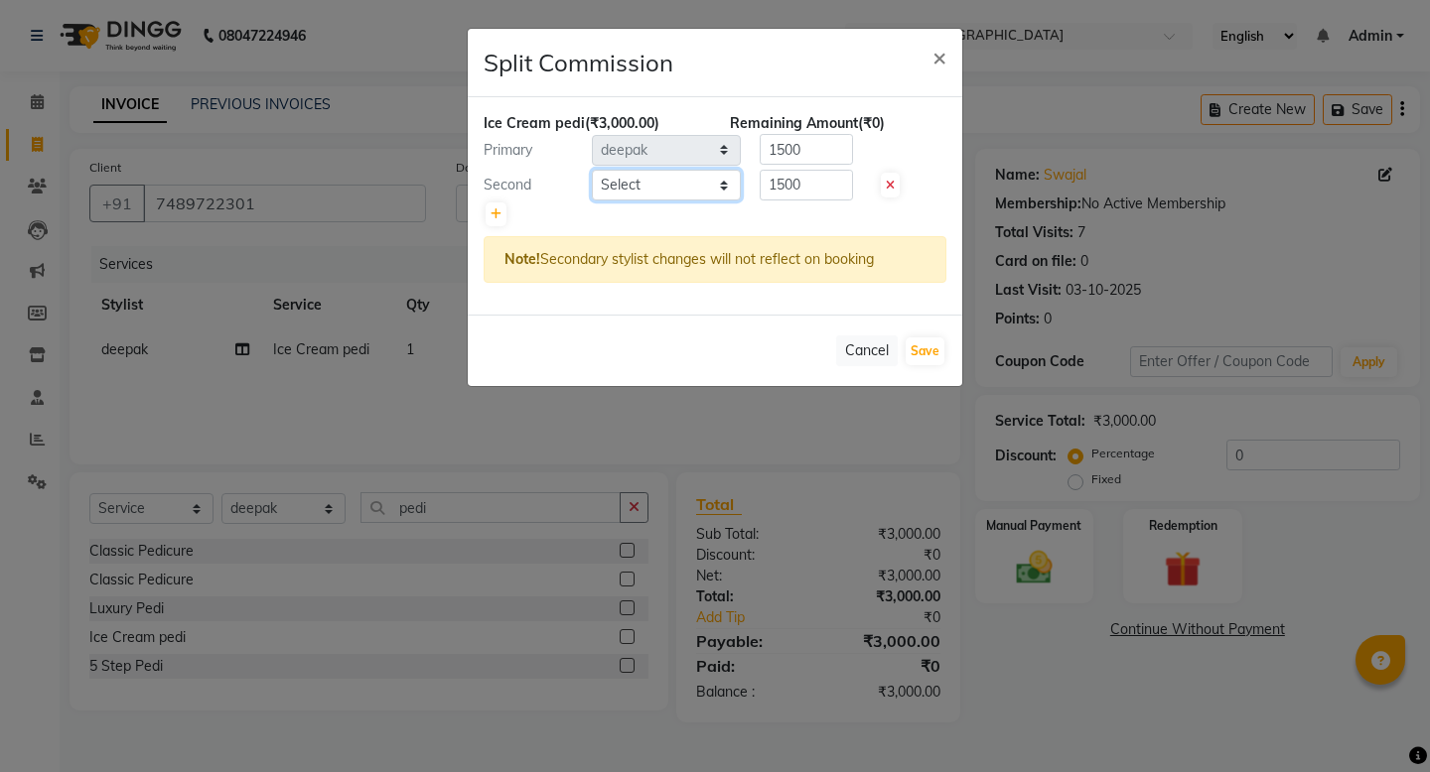
click at [604, 183] on select "Select [PERSON_NAME] Kavita [PERSON_NAME] Preeti [PERSON_NAME] [PERSON_NAME] [P…" at bounding box center [666, 185] width 149 height 31
select select "89639"
click at [922, 354] on button "Save" at bounding box center [925, 352] width 39 height 28
select select "Select"
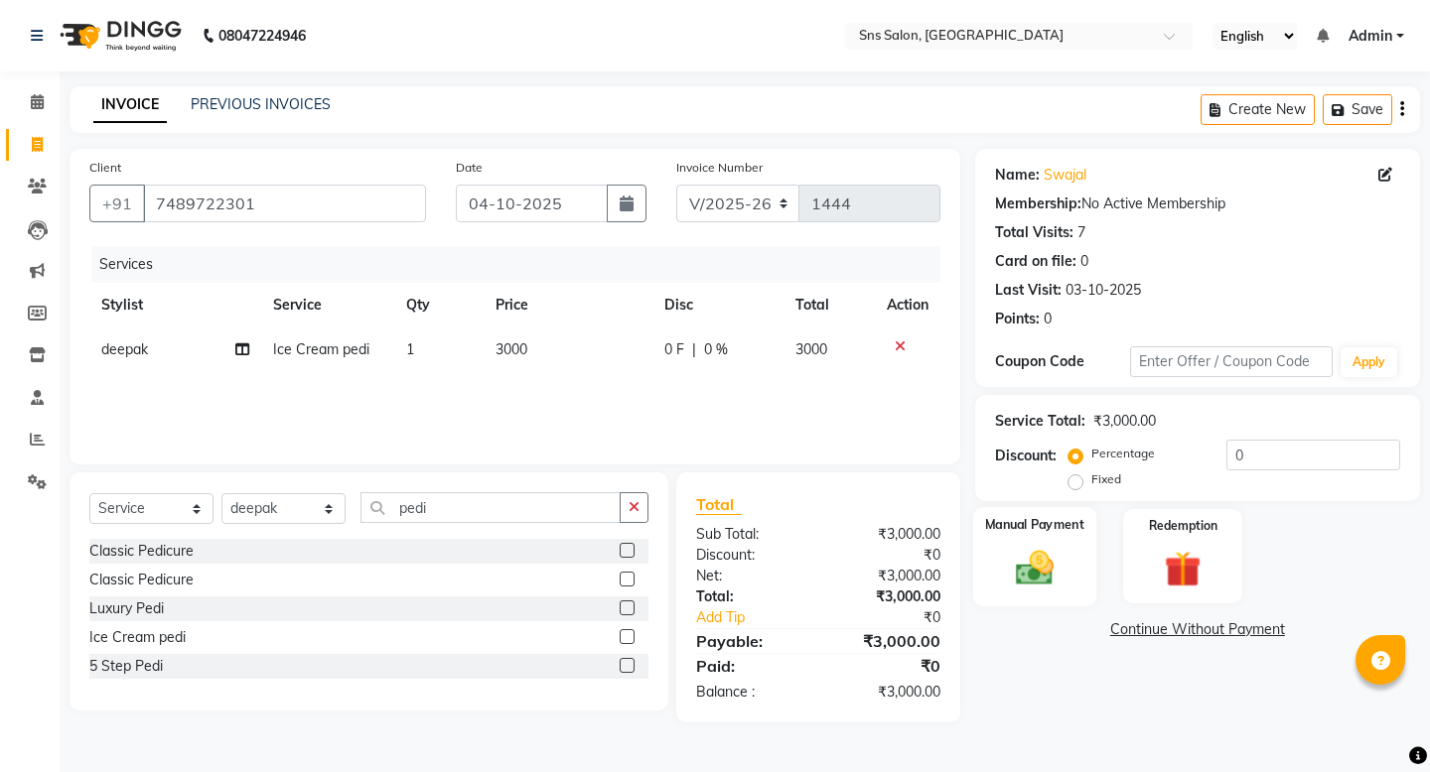
click at [1039, 546] on img at bounding box center [1034, 568] width 62 height 44
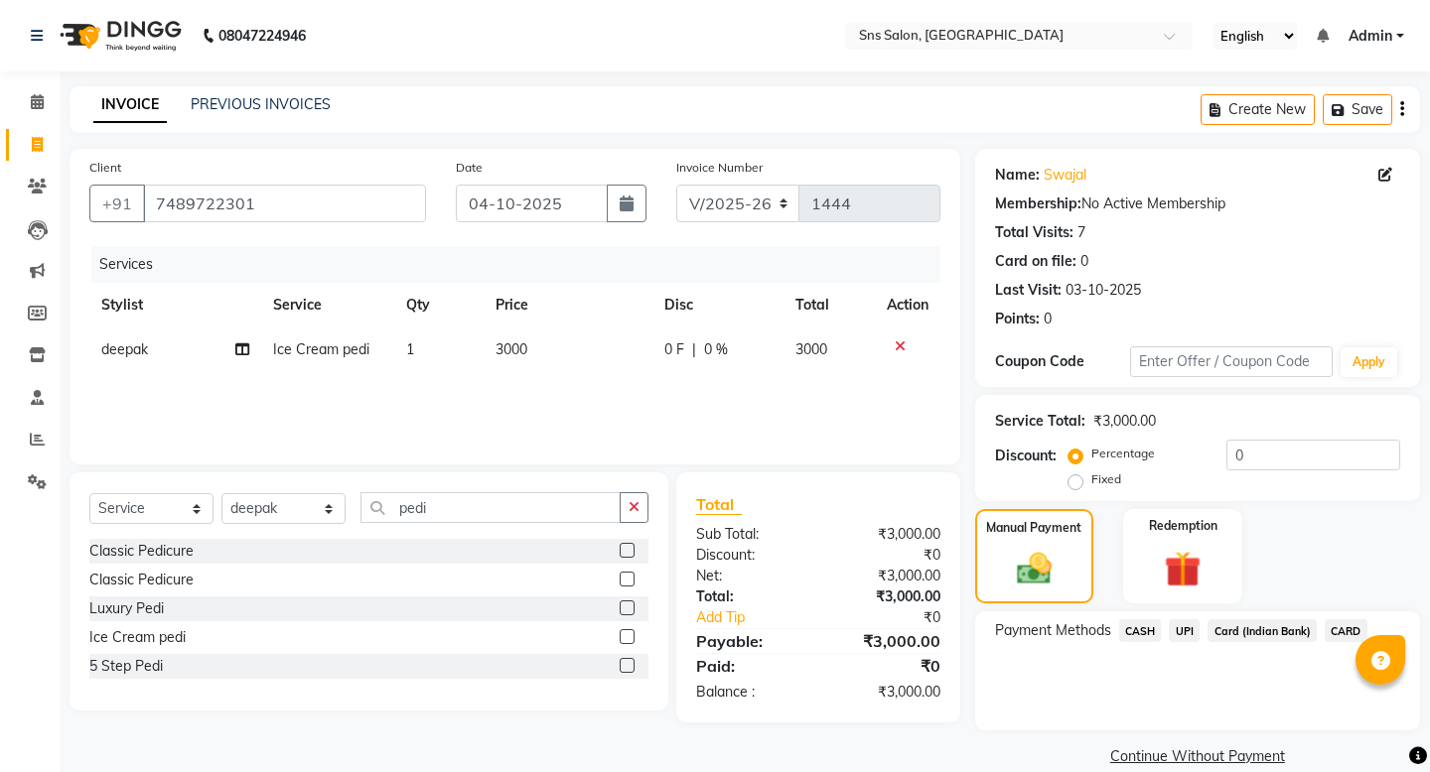
click at [1188, 620] on span "UPI" at bounding box center [1184, 631] width 31 height 23
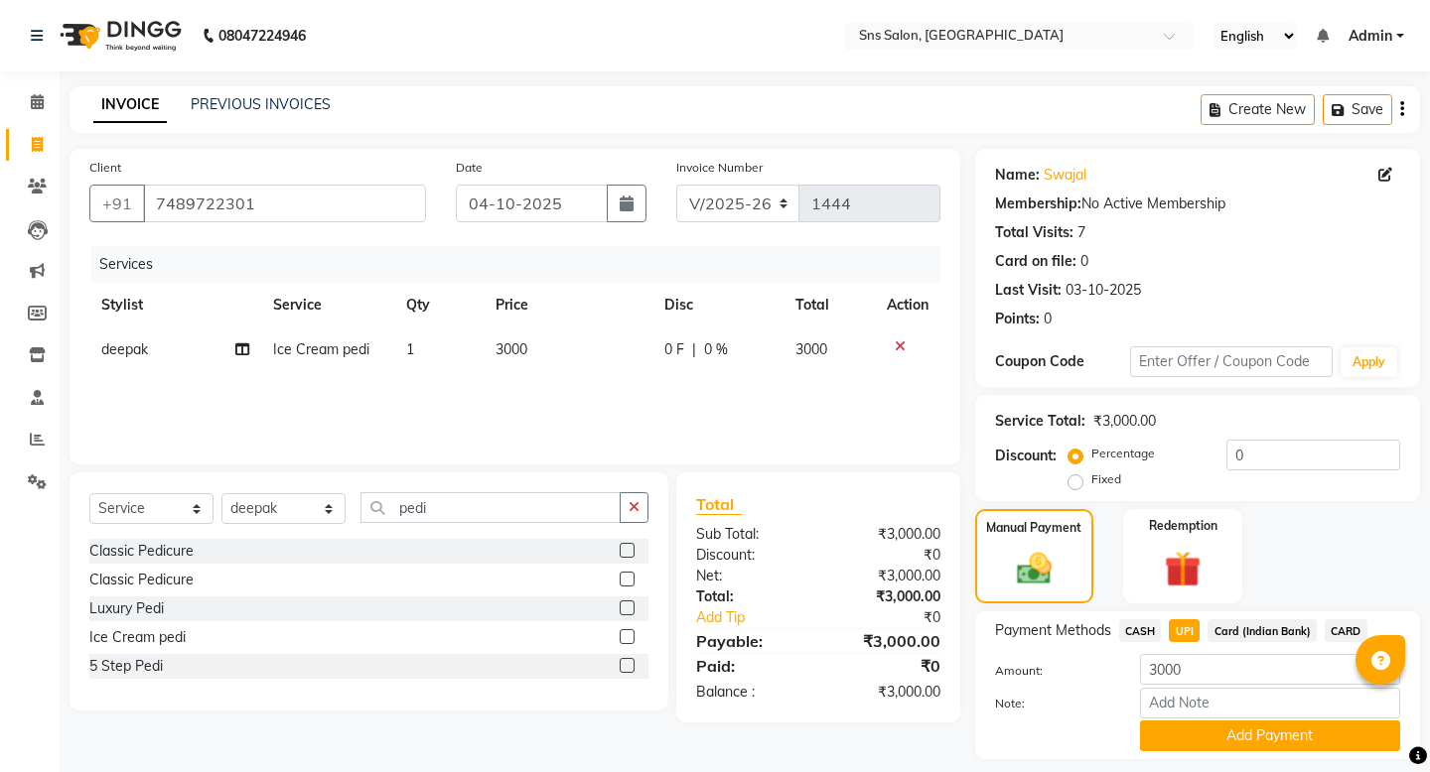
scroll to position [35, 0]
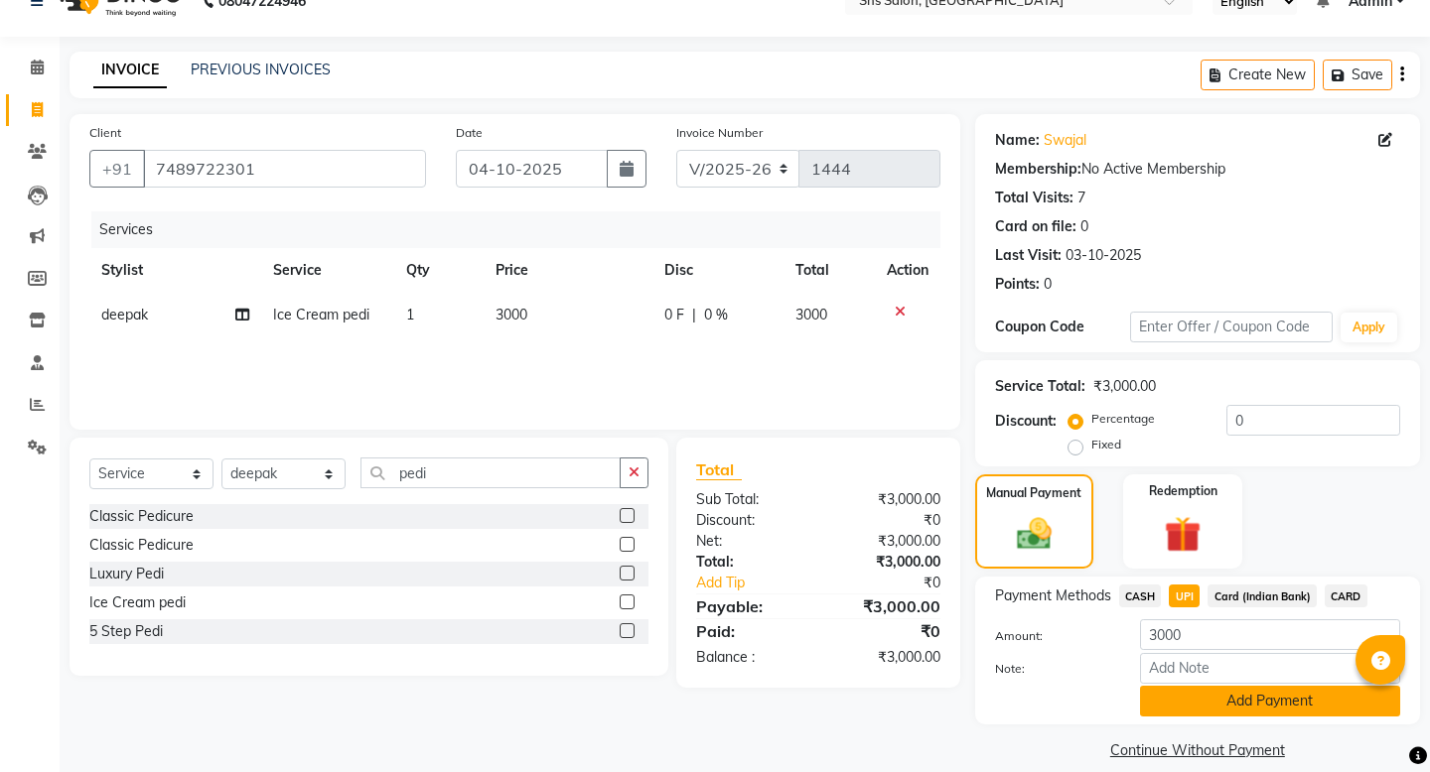
click at [1184, 686] on button "Add Payment" at bounding box center [1270, 701] width 260 height 31
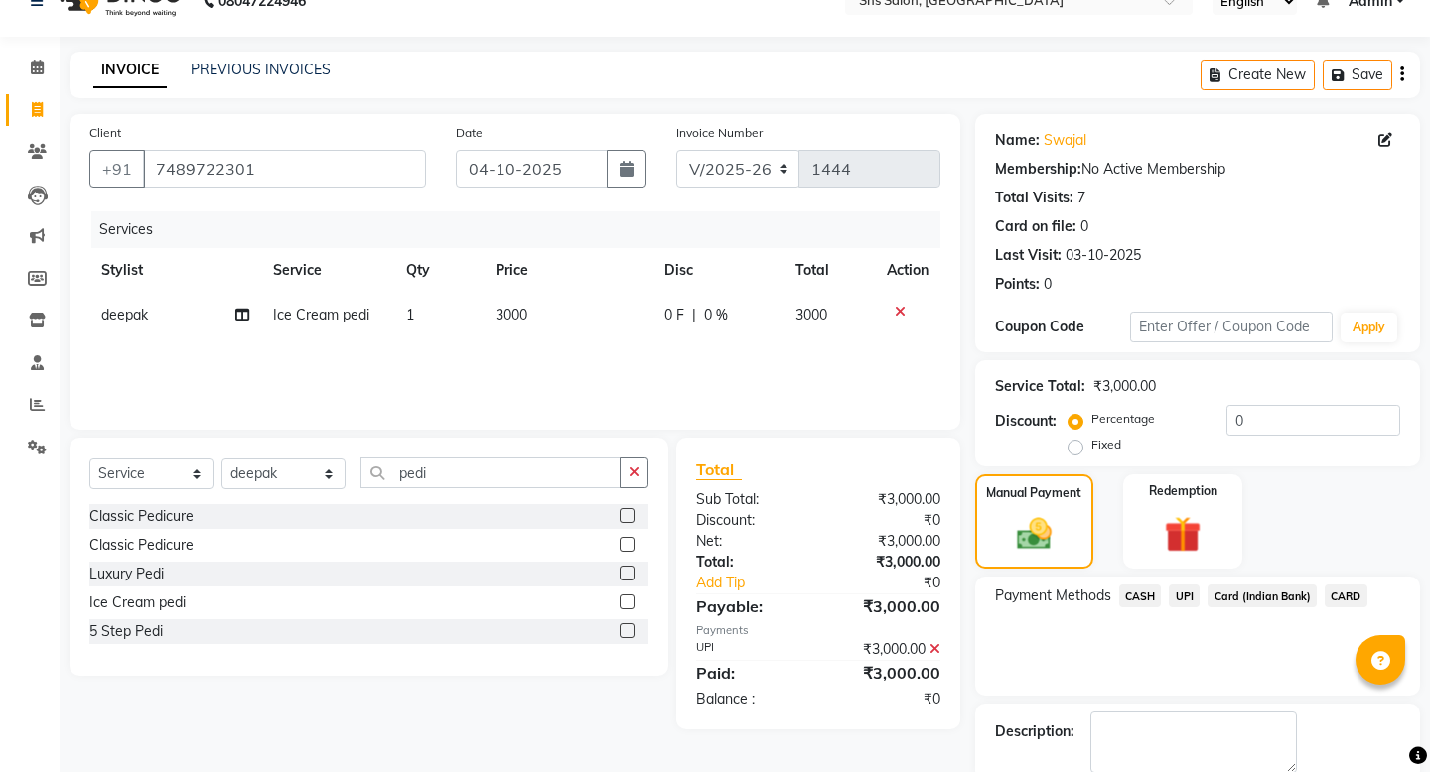
scroll to position [118, 0]
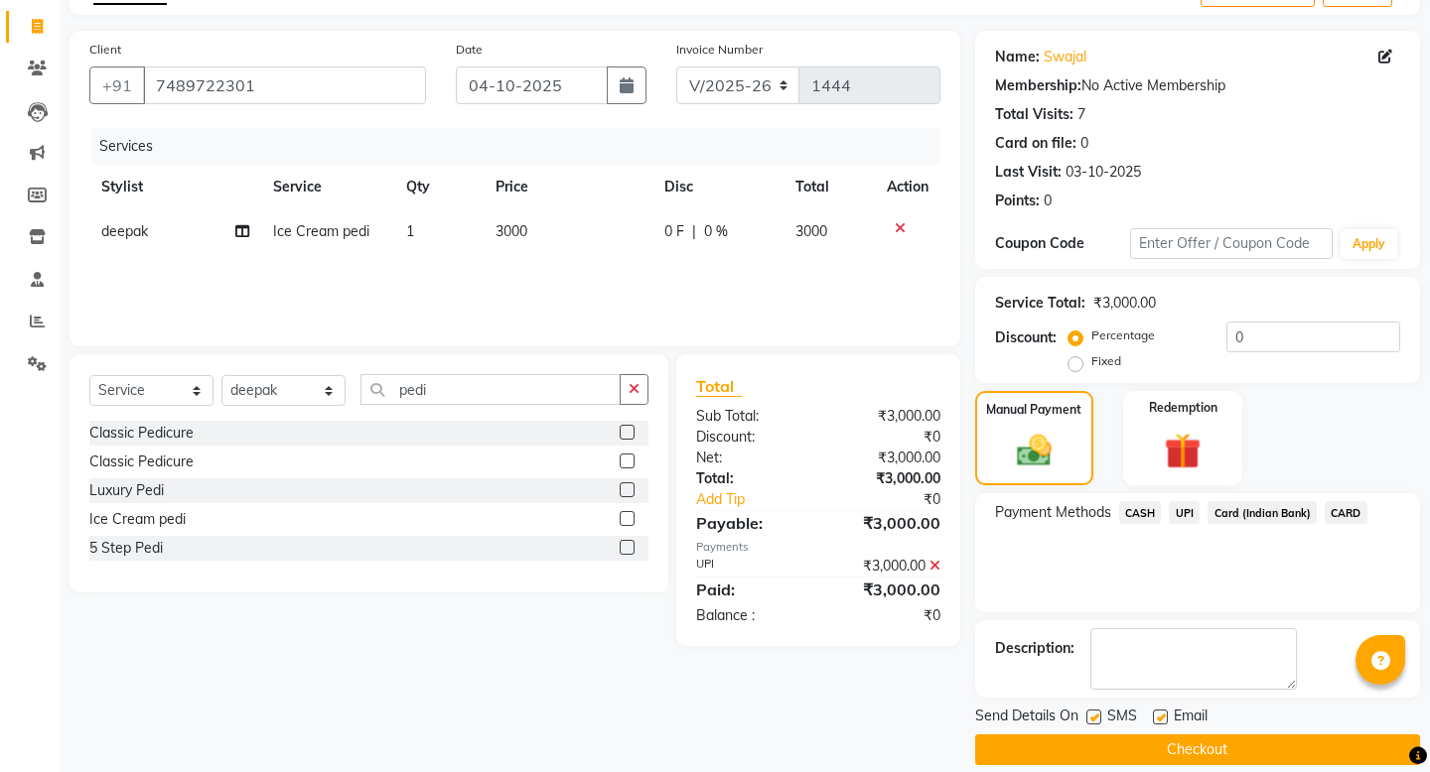
click at [1172, 735] on button "Checkout" at bounding box center [1197, 750] width 445 height 31
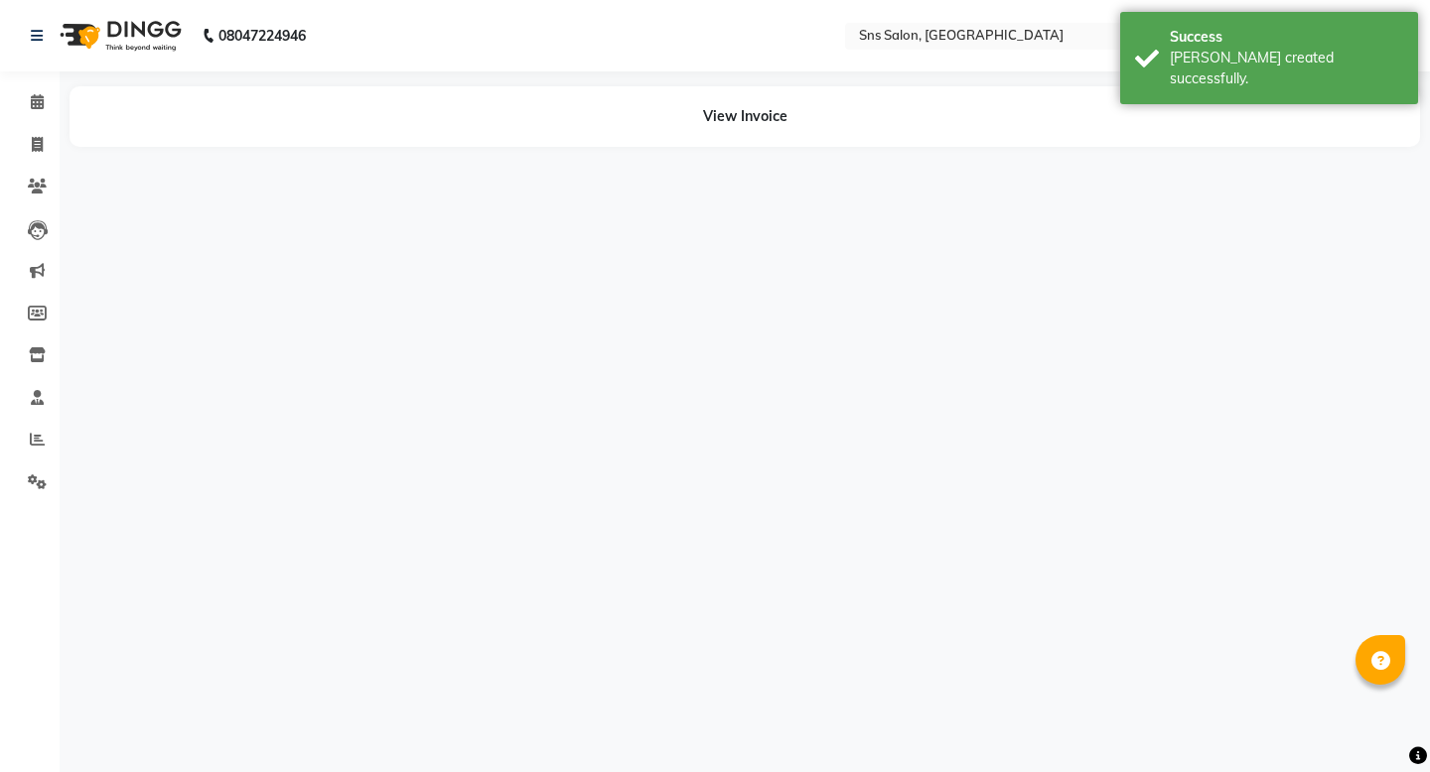
select select "78766"
select select "89639"
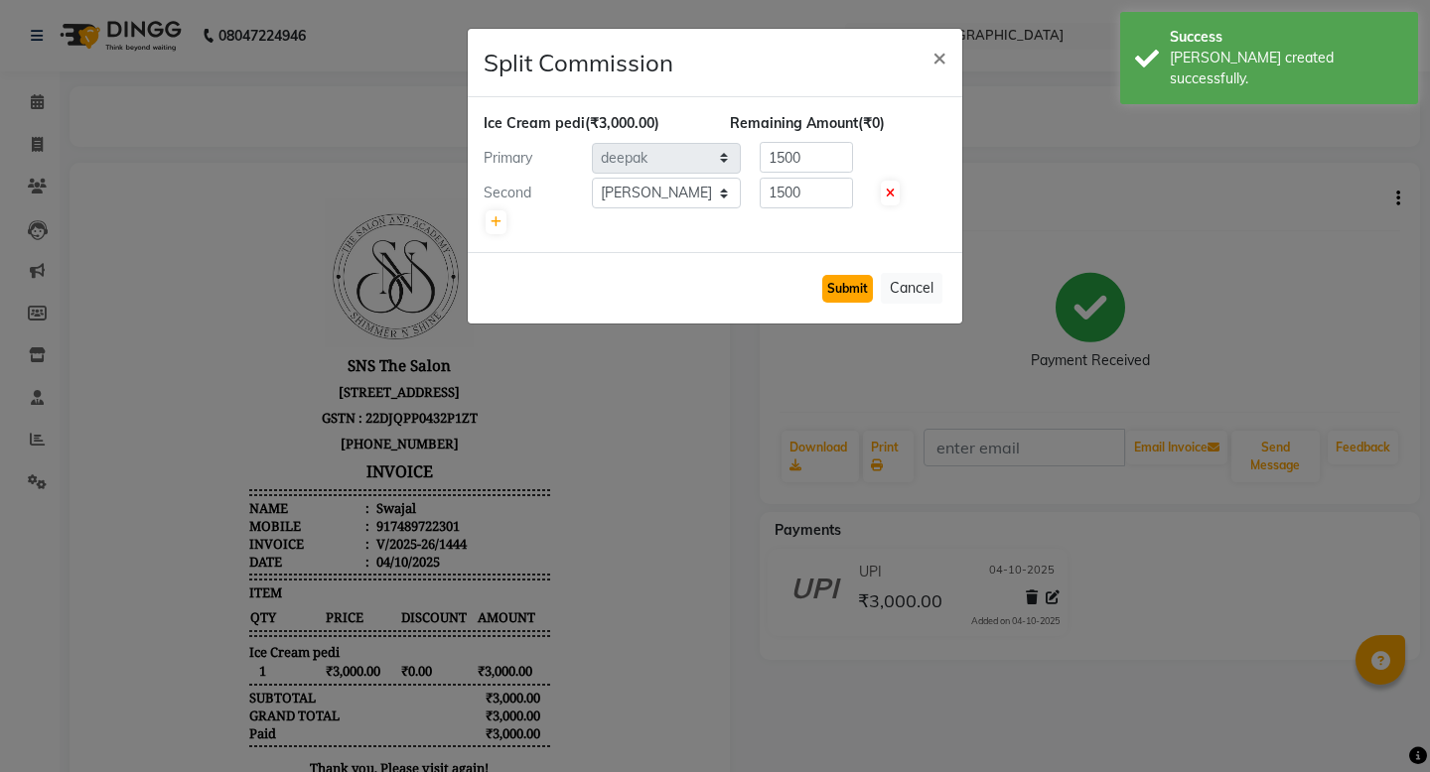
click at [856, 281] on button "Submit" at bounding box center [847, 289] width 51 height 28
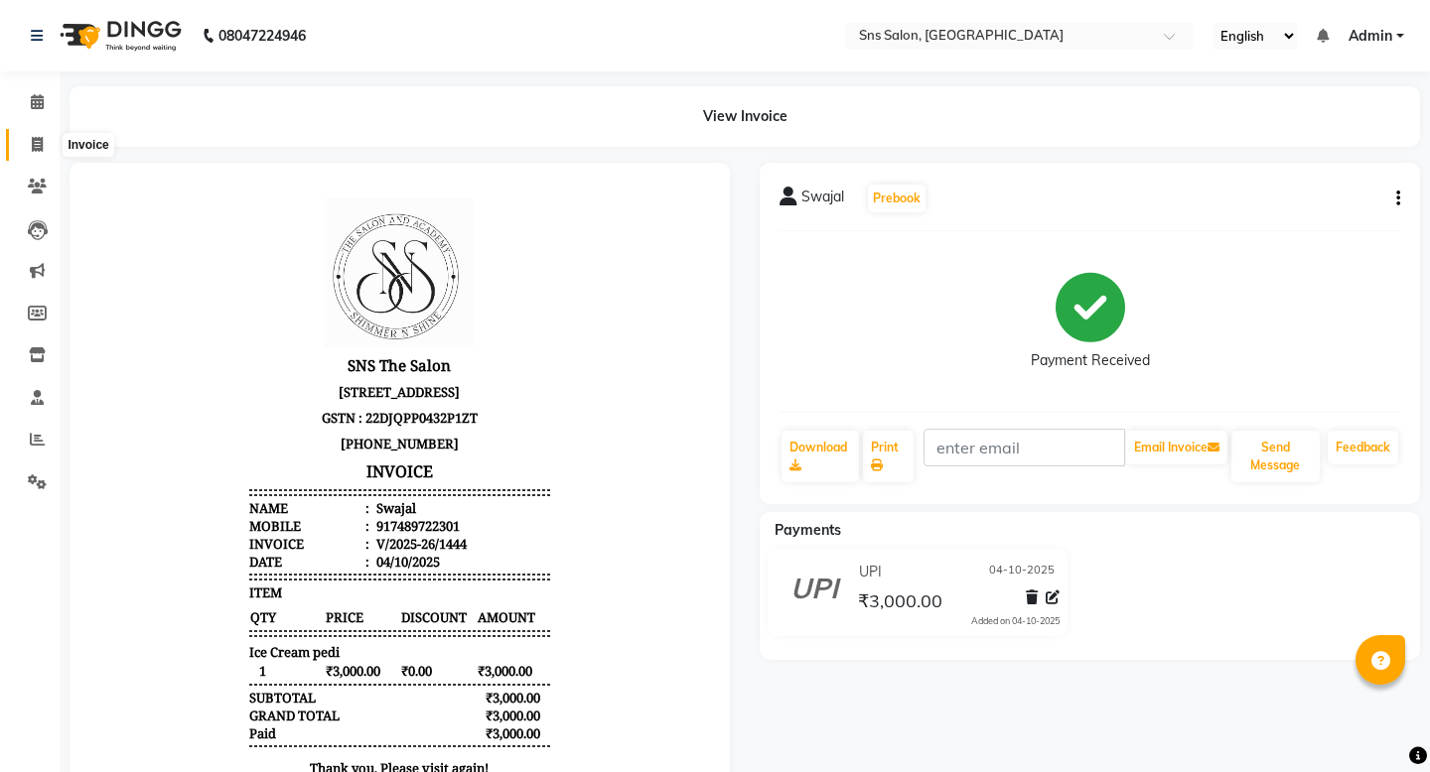
click at [31, 134] on span at bounding box center [37, 145] width 35 height 23
select select "service"
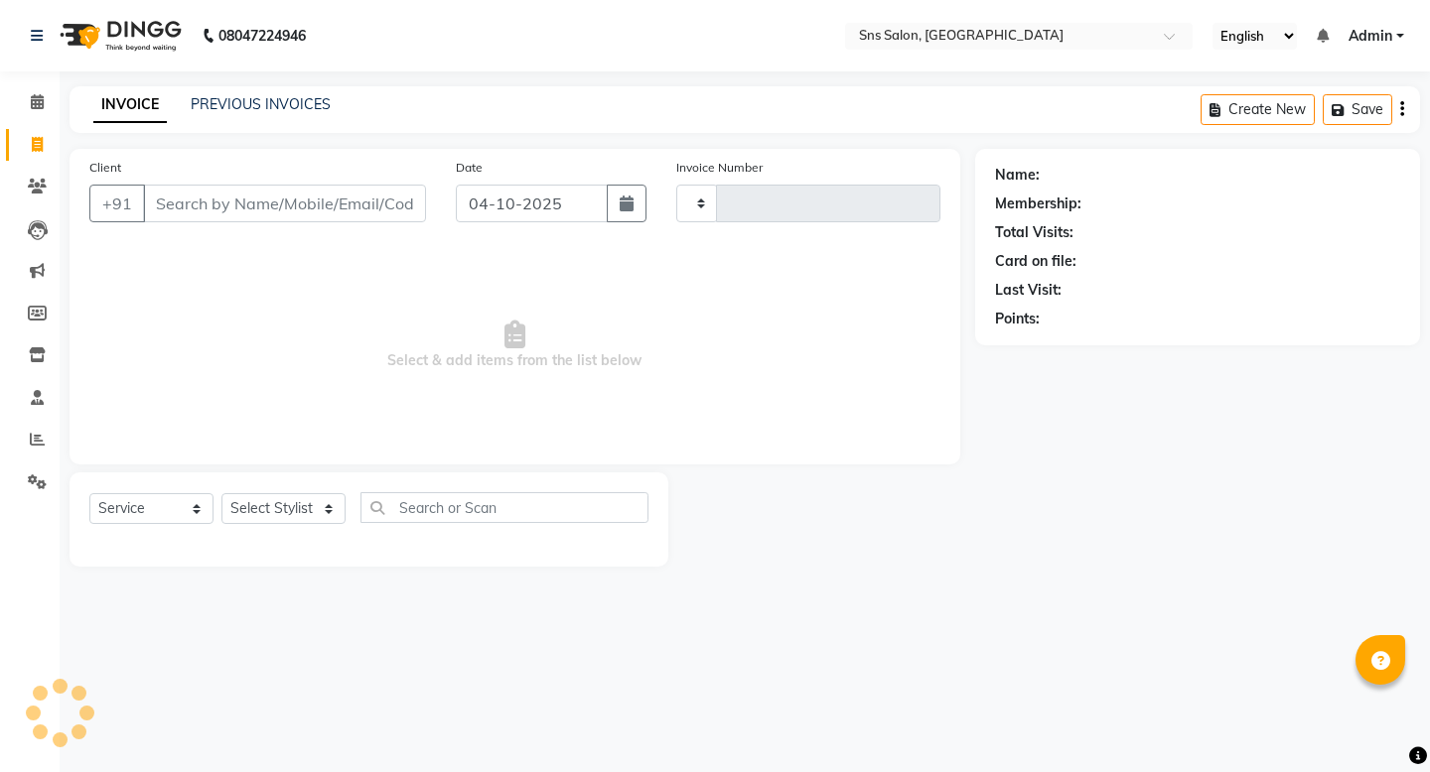
type input "1445"
select select "4714"
